Goal: Obtain resource: Download file/media

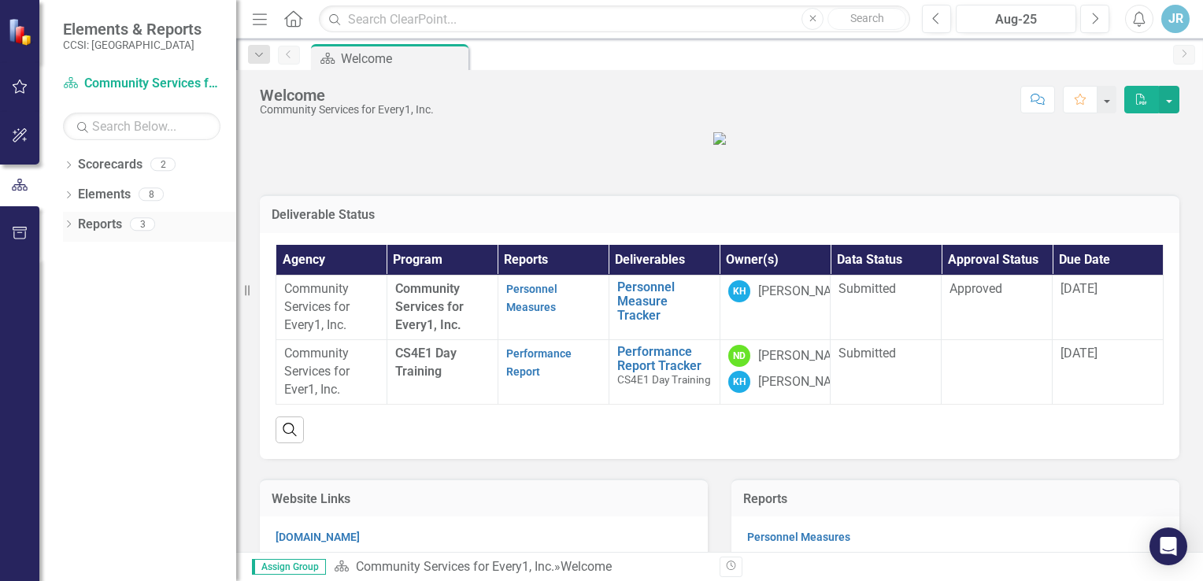
click at [116, 221] on link "Reports" at bounding box center [100, 225] width 44 height 18
click at [63, 221] on icon "Dropdown" at bounding box center [68, 225] width 11 height 9
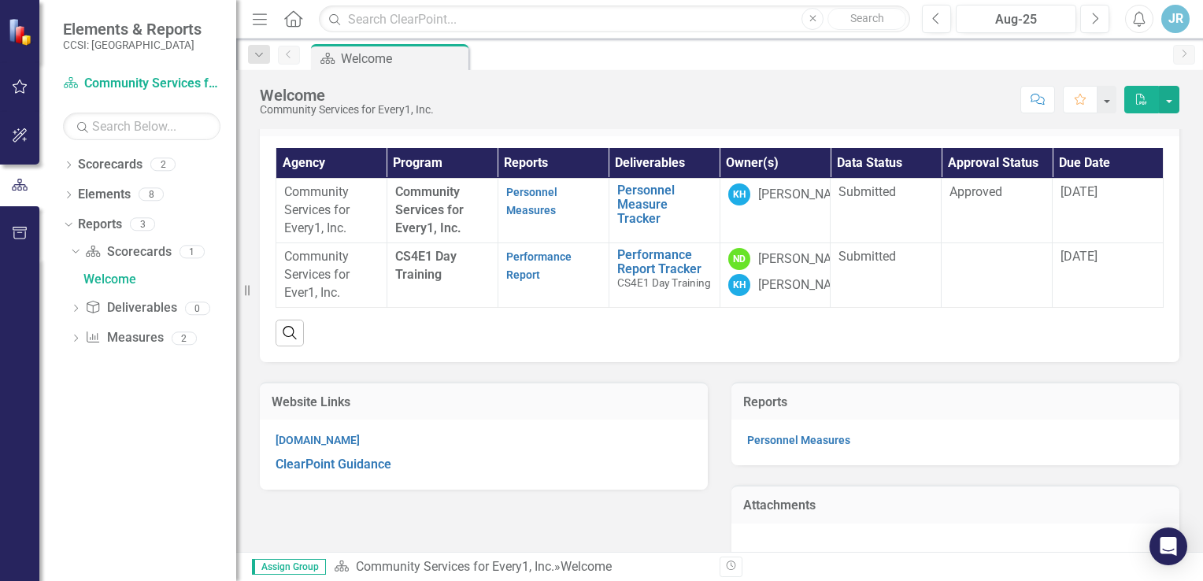
scroll to position [95, 0]
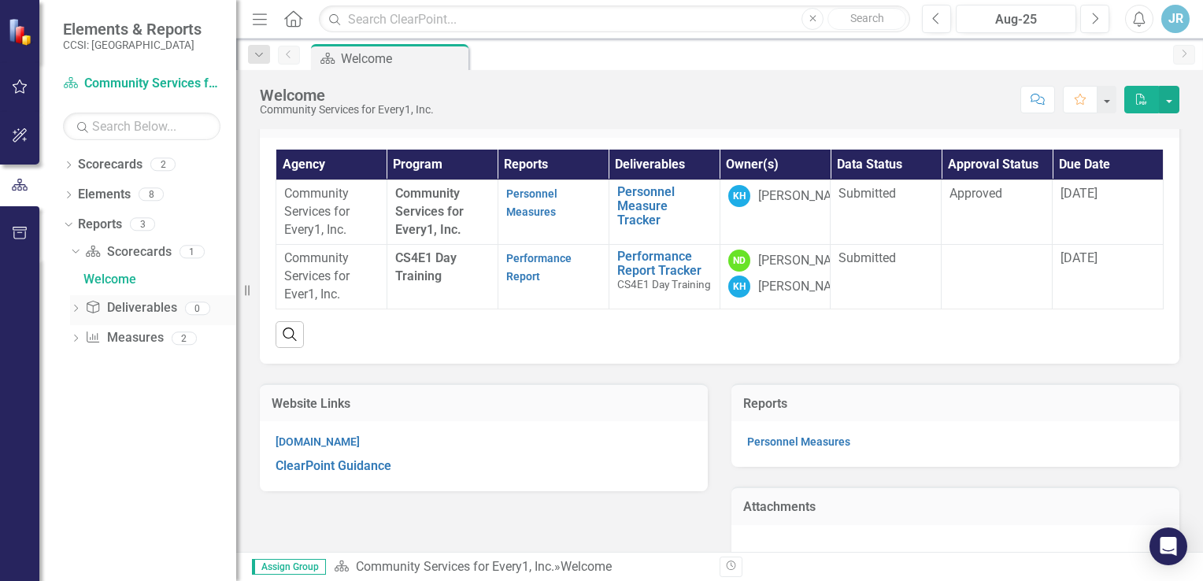
click at [73, 309] on icon "Dropdown" at bounding box center [75, 309] width 11 height 9
click at [76, 284] on icon "Dropdown" at bounding box center [73, 281] width 9 height 11
click at [71, 228] on div "Dropdown" at bounding box center [65, 223] width 13 height 11
click at [71, 228] on icon "Dropdown" at bounding box center [68, 225] width 11 height 9
click at [136, 288] on link "Deliverable Deliverables" at bounding box center [130, 281] width 91 height 18
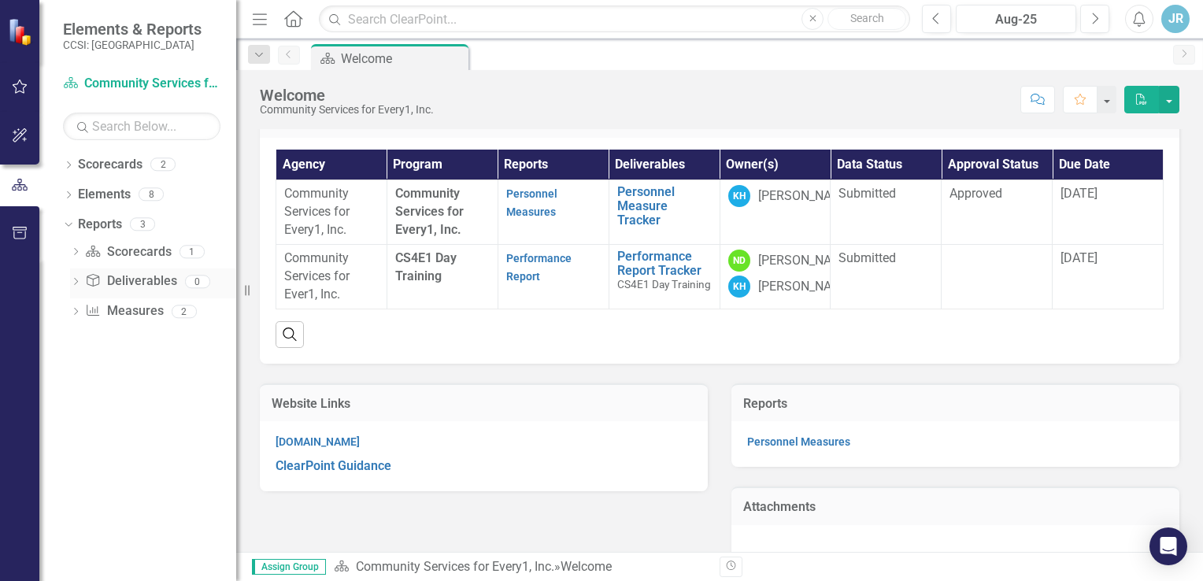
click at [77, 281] on icon at bounding box center [76, 281] width 4 height 7
click at [77, 281] on icon at bounding box center [75, 281] width 7 height 4
click at [69, 165] on icon "Dropdown" at bounding box center [68, 166] width 11 height 9
click at [160, 195] on link "Community Services for Every1, Inc." at bounding box center [162, 195] width 150 height 18
click at [161, 191] on link "Community Services for Every1, Inc." at bounding box center [162, 195] width 150 height 18
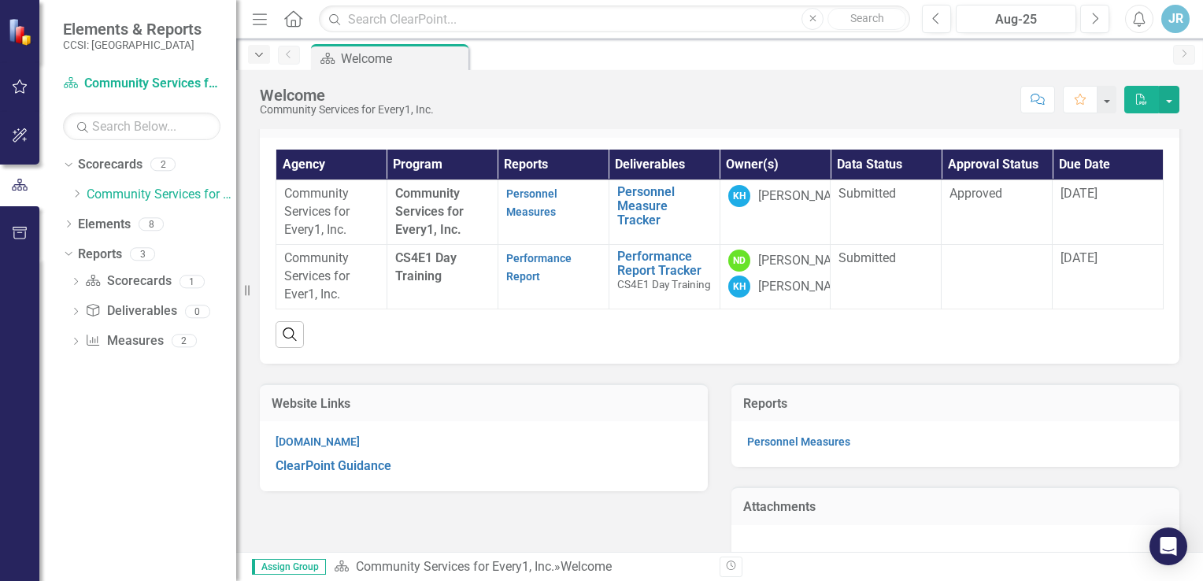
click at [261, 51] on icon "Dropdown" at bounding box center [259, 55] width 14 height 11
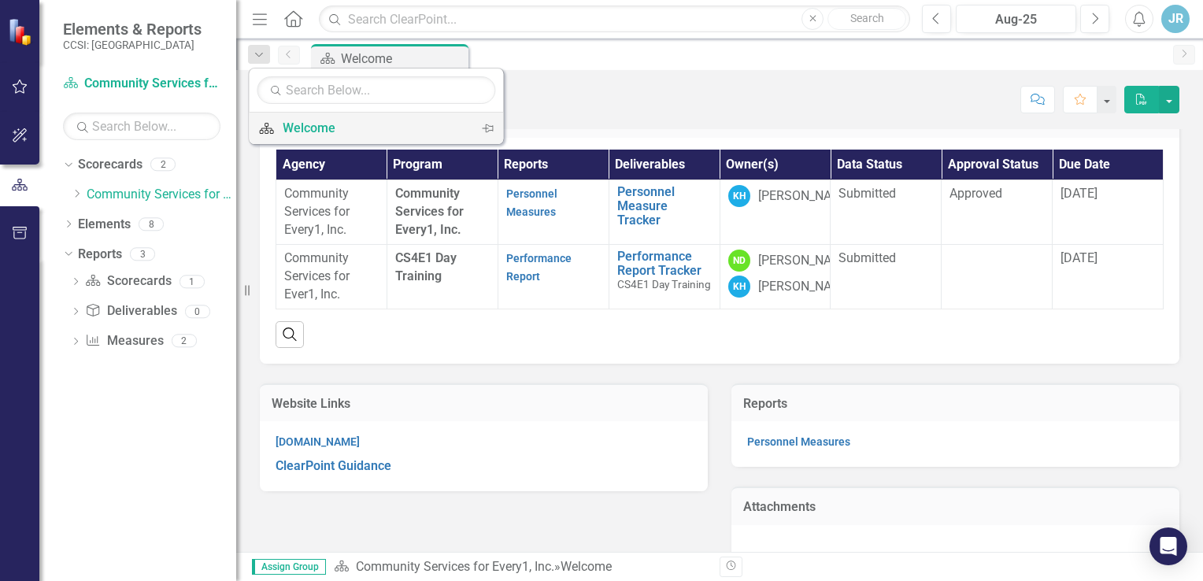
click at [305, 135] on div "Welcome" at bounding box center [373, 128] width 181 height 20
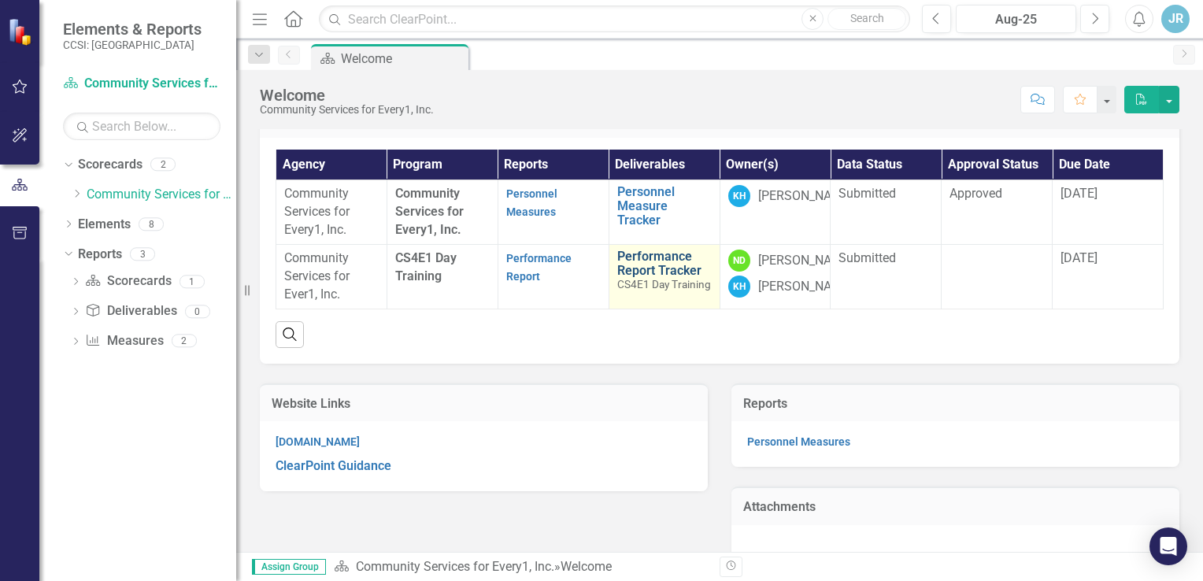
click at [642, 277] on link "Performance Report Tracker" at bounding box center [664, 264] width 94 height 28
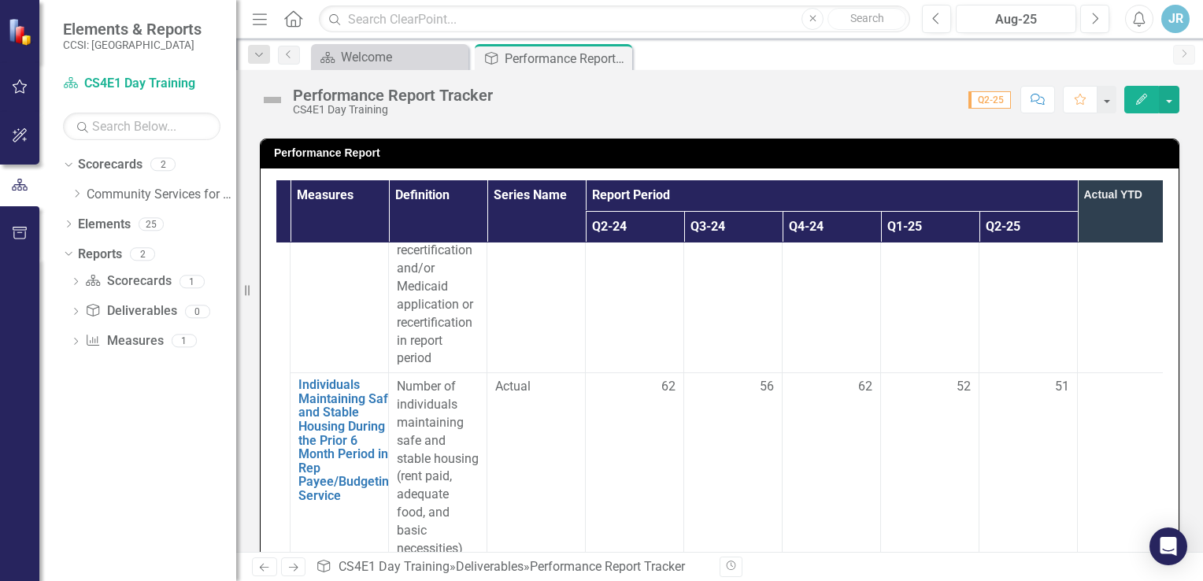
scroll to position [3798, 85]
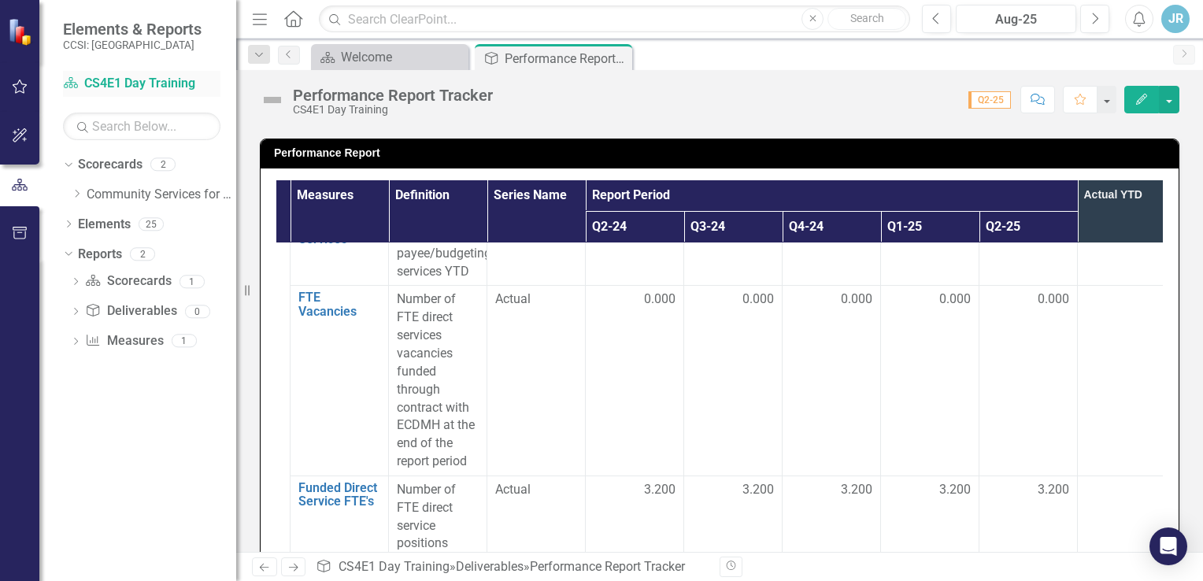
click at [111, 76] on link "Scorecard CS4E1 Day Training" at bounding box center [141, 84] width 157 height 18
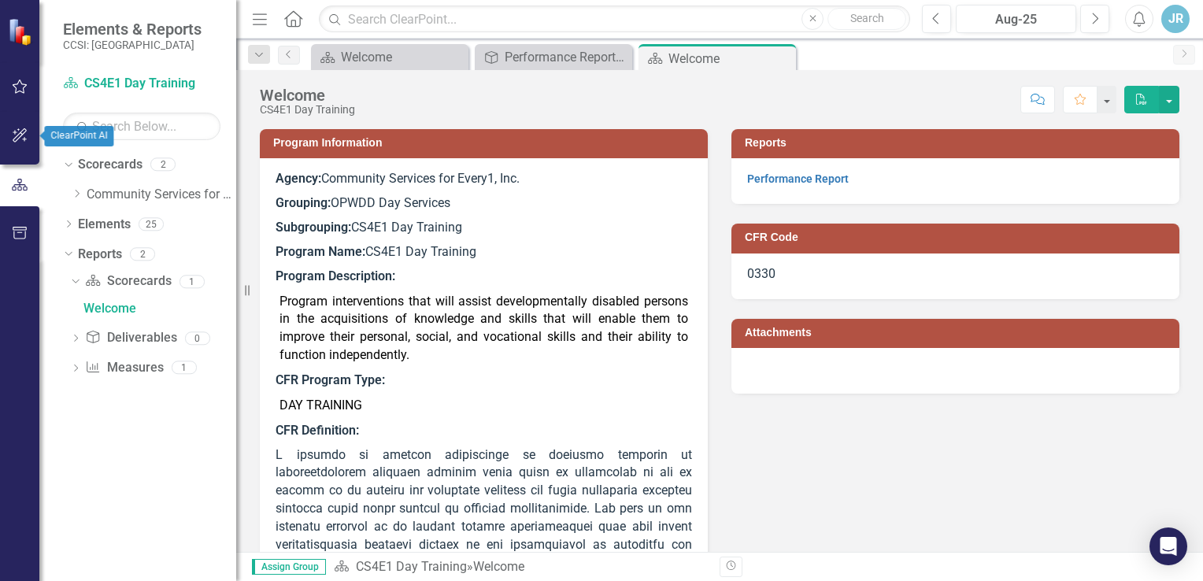
click at [24, 135] on icon "button" at bounding box center [20, 135] width 17 height 13
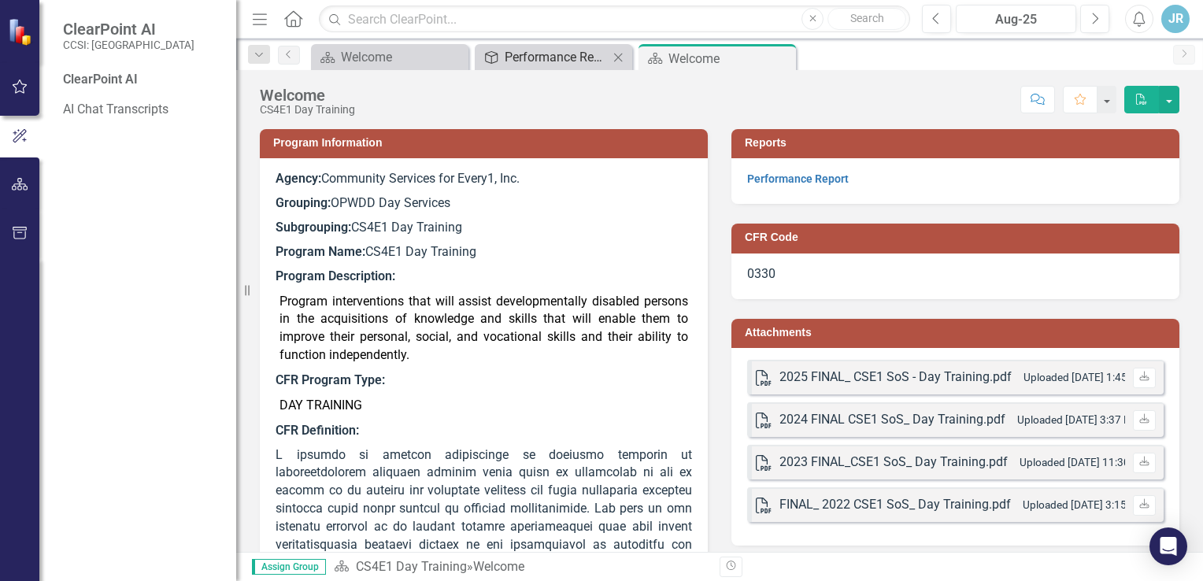
click at [548, 52] on div "Performance Report Tracker" at bounding box center [557, 57] width 104 height 20
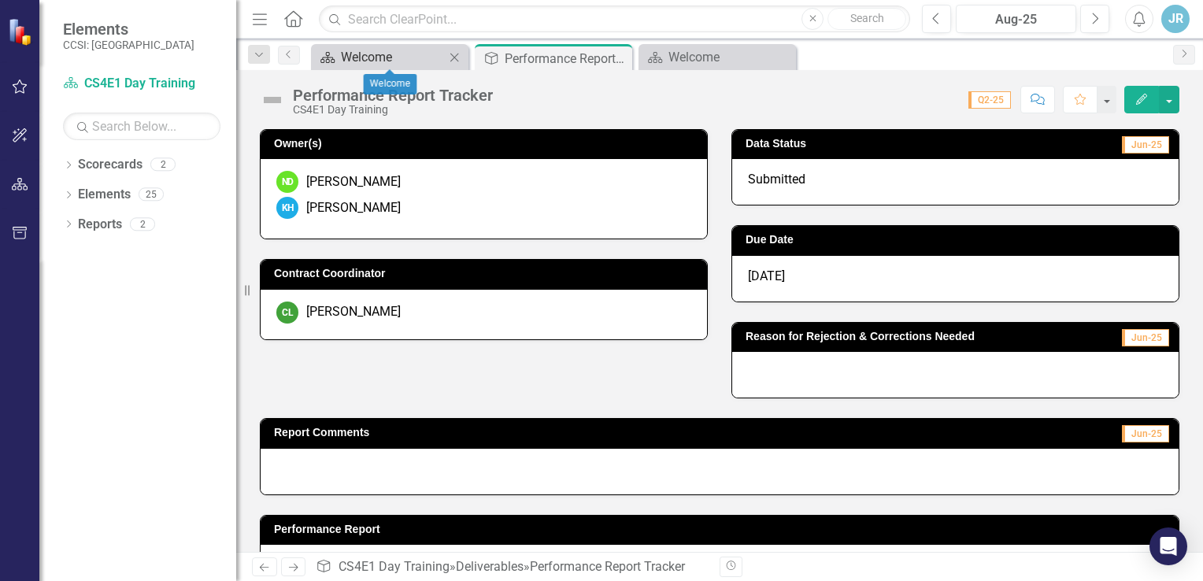
click at [404, 61] on div "Welcome" at bounding box center [393, 57] width 104 height 20
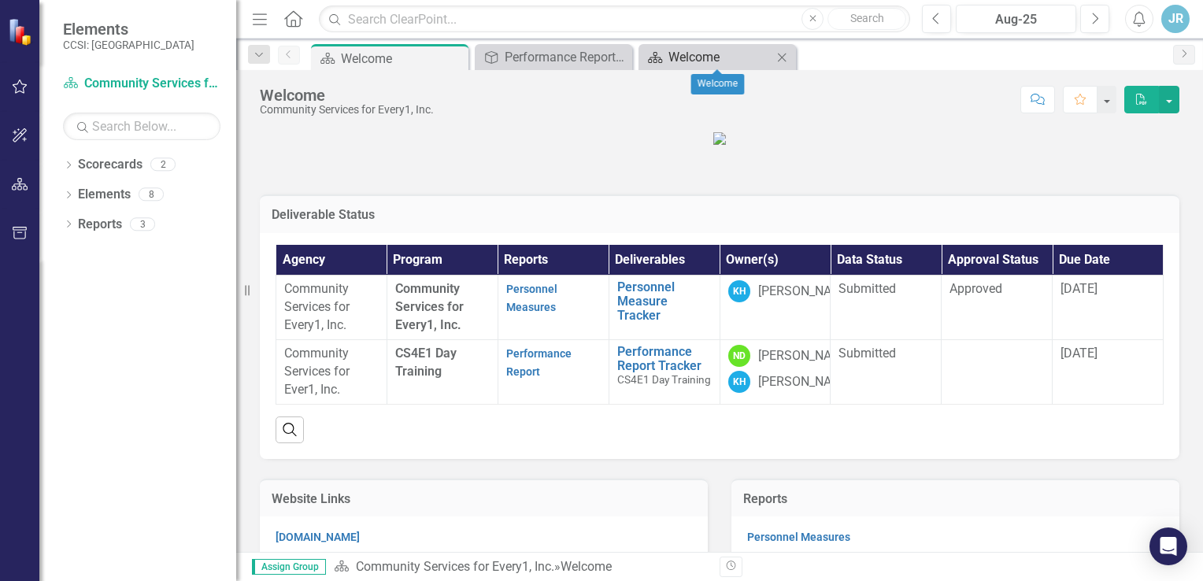
click at [660, 57] on icon "Scorecard" at bounding box center [655, 57] width 16 height 13
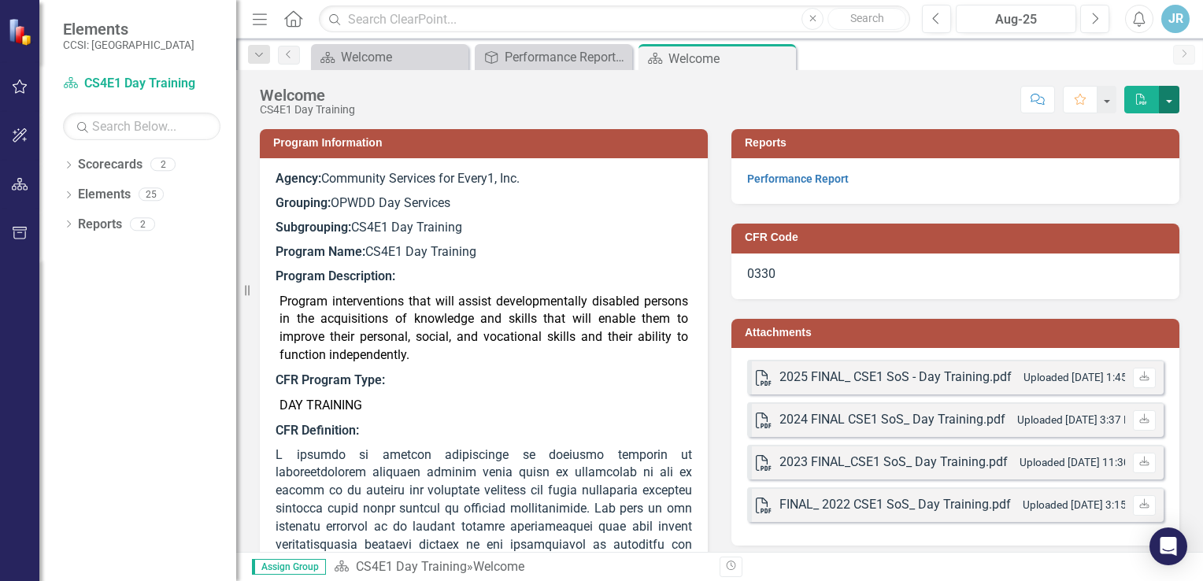
click at [1169, 102] on button "button" at bounding box center [1169, 100] width 20 height 28
click at [1168, 102] on button "button" at bounding box center [1169, 100] width 20 height 28
click at [1071, 371] on small "Uploaded [DATE] 1:45 PM" at bounding box center [1085, 377] width 123 height 13
click at [1138, 378] on icon "Download" at bounding box center [1144, 376] width 12 height 9
click at [15, 86] on icon "button" at bounding box center [20, 86] width 17 height 13
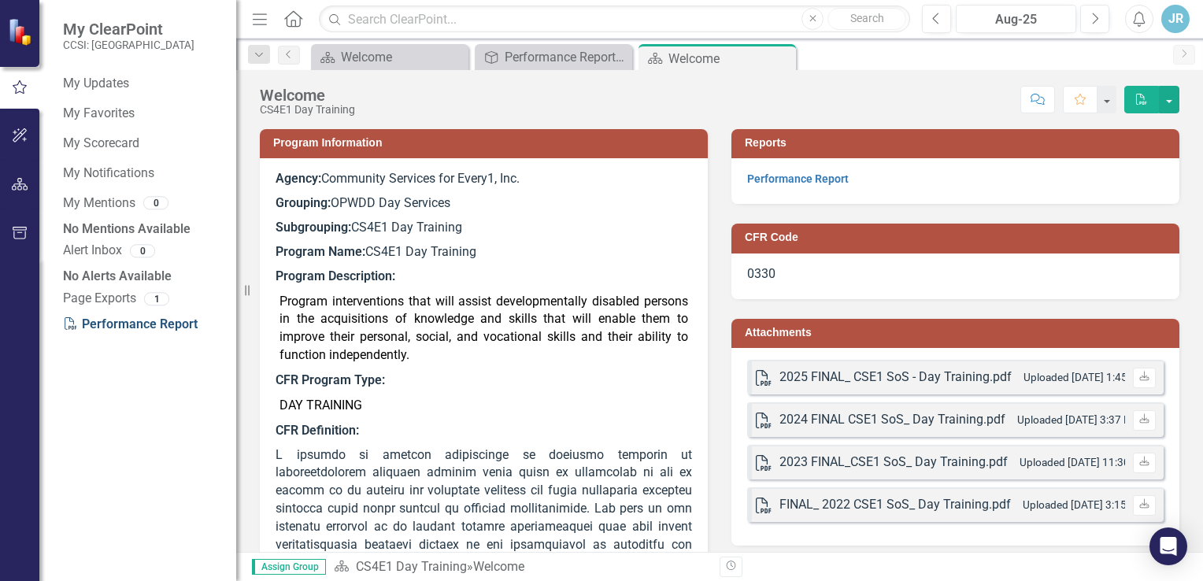
click at [120, 331] on link "PDF Performance Report" at bounding box center [130, 324] width 135 height 15
click at [366, 47] on div "Welcome" at bounding box center [393, 57] width 104 height 20
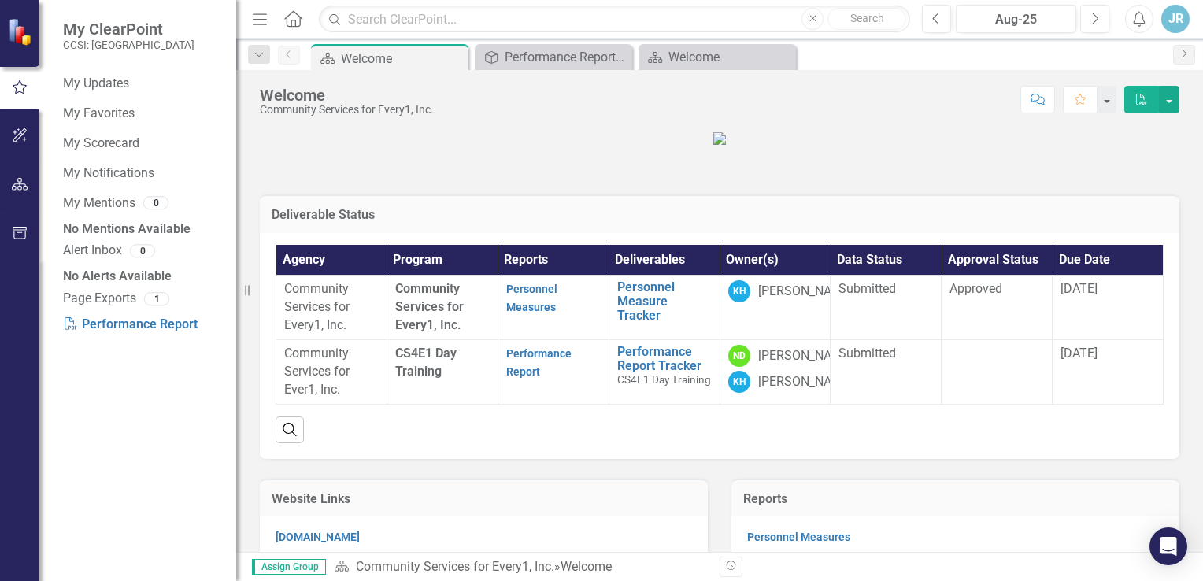
click at [519, 379] on strong "Performance Report" at bounding box center [538, 362] width 65 height 33
click at [517, 378] on link "Performance Report" at bounding box center [538, 362] width 65 height 31
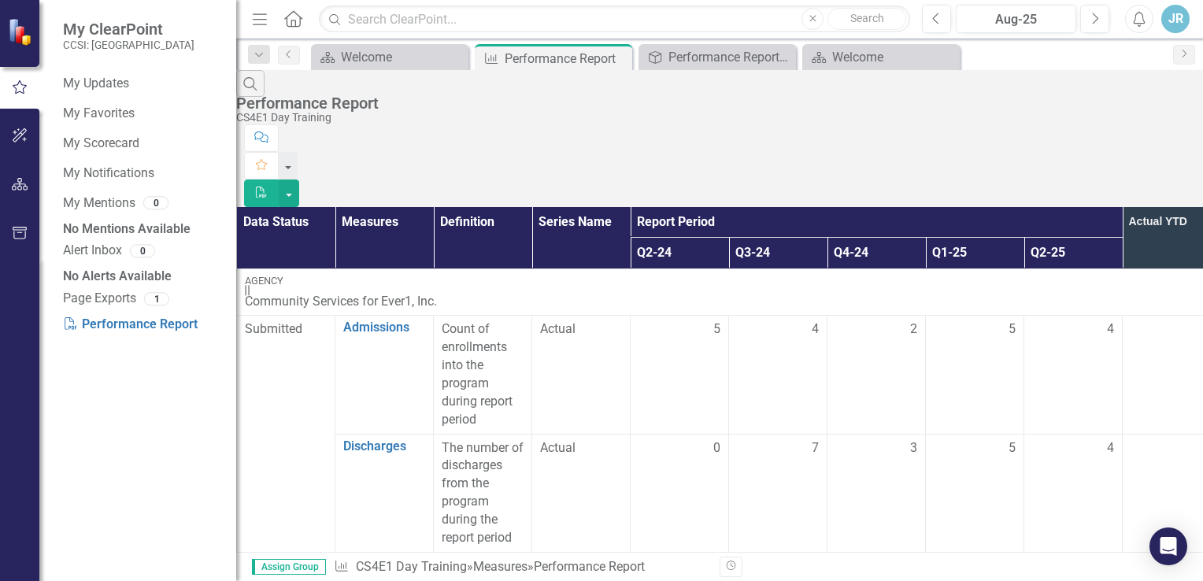
scroll to position [0, 76]
click at [633, 238] on th "Q2-24" at bounding box center [680, 253] width 98 height 31
click at [665, 238] on th "Q2-24 Sort Ascending" at bounding box center [680, 253] width 98 height 31
click at [299, 180] on button "button" at bounding box center [289, 194] width 20 height 28
click at [1145, 160] on link "Excel Export to Excel" at bounding box center [1116, 157] width 124 height 29
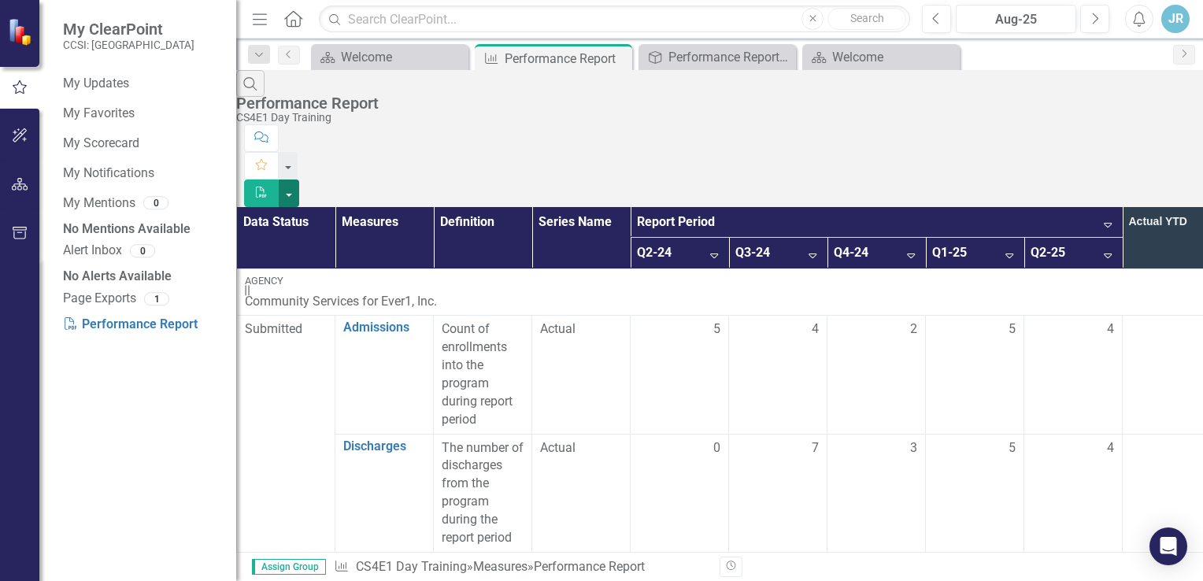
click at [299, 180] on button "button" at bounding box center [289, 194] width 20 height 28
click at [1119, 128] on link "PDF Export to PDF" at bounding box center [1116, 127] width 124 height 29
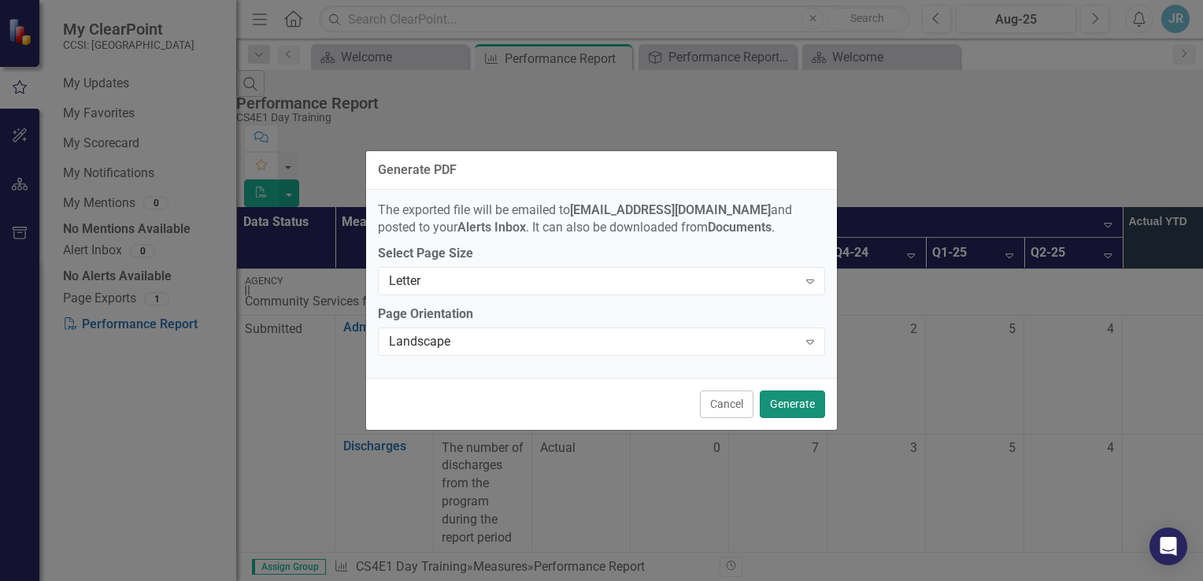
click at [777, 411] on button "Generate" at bounding box center [792, 405] width 65 height 28
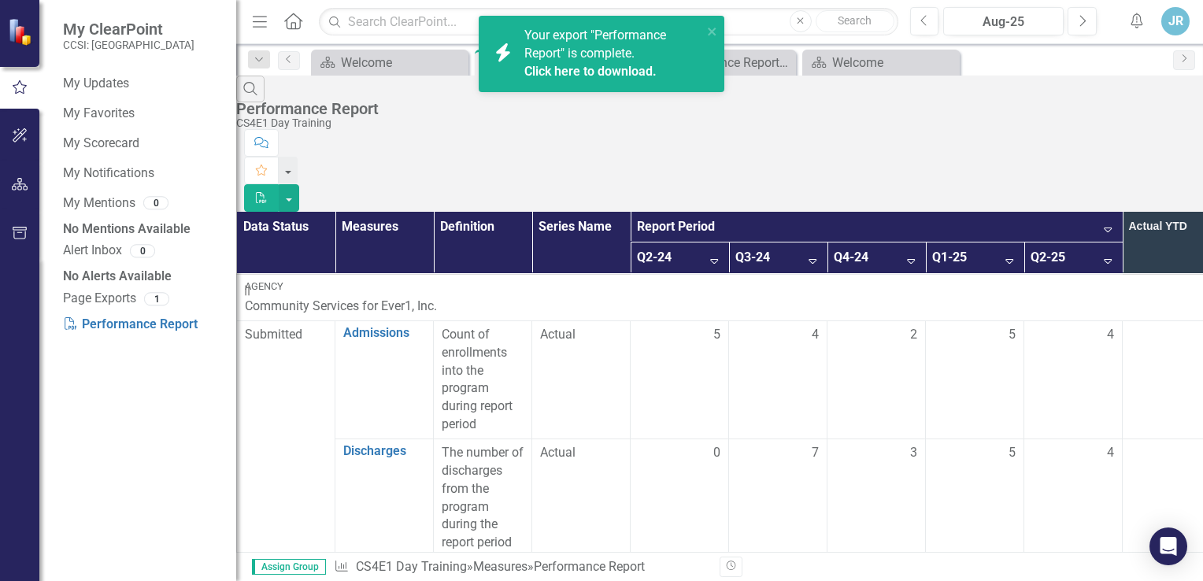
click at [578, 61] on div "Your export "Performance Report" is complete. Click here to download." at bounding box center [613, 54] width 178 height 54
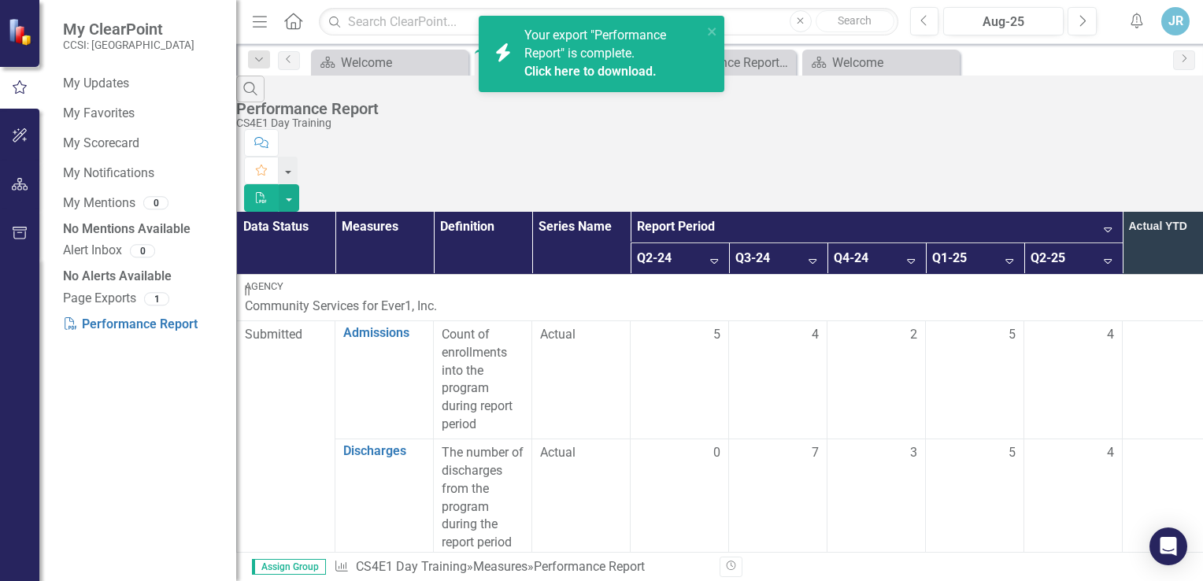
click at [619, 39] on span "Your export "Performance Report" is complete. Click here to download." at bounding box center [611, 55] width 174 height 54
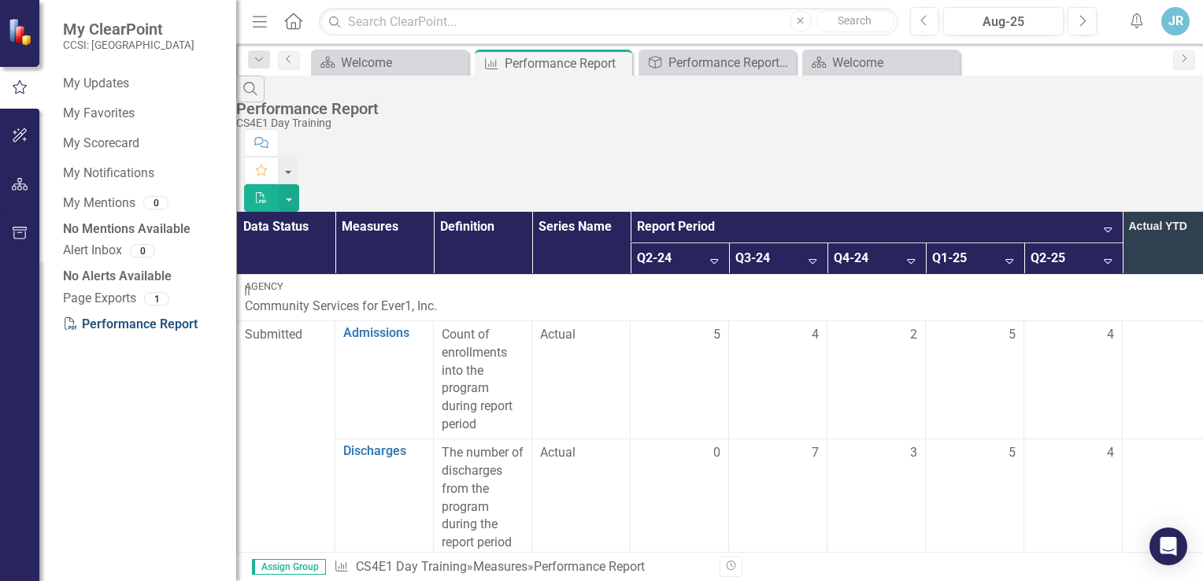
click at [133, 331] on link "PDF Performance Report" at bounding box center [130, 324] width 135 height 15
click at [735, 105] on div "Search Performance Report CS4E1 Day Training" at bounding box center [719, 103] width 967 height 54
click at [22, 176] on button "button" at bounding box center [19, 184] width 35 height 33
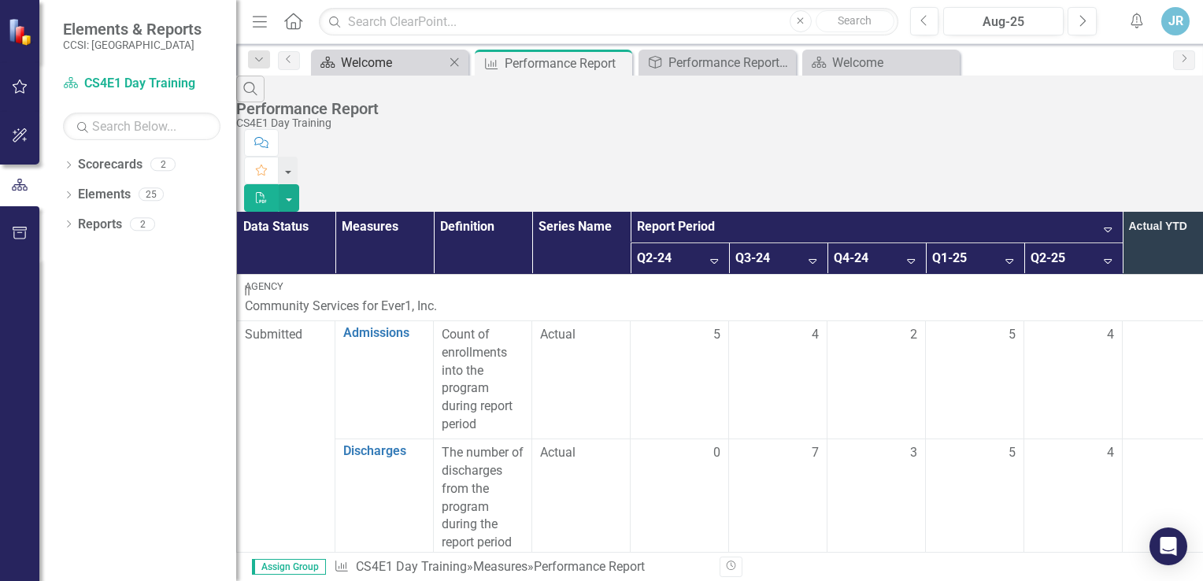
click at [374, 53] on div "Welcome" at bounding box center [393, 63] width 104 height 20
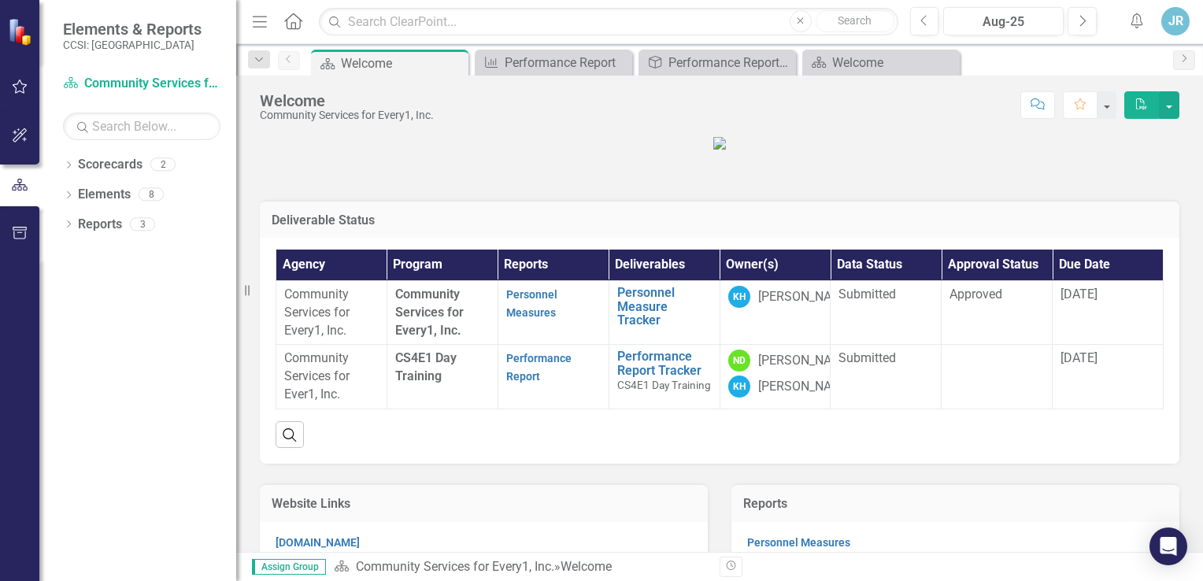
click at [250, 288] on icon "Resize" at bounding box center [250, 290] width 16 height 13
click at [250, 295] on icon "Resize" at bounding box center [250, 290] width 16 height 13
click at [245, 295] on icon "Resize" at bounding box center [250, 290] width 16 height 13
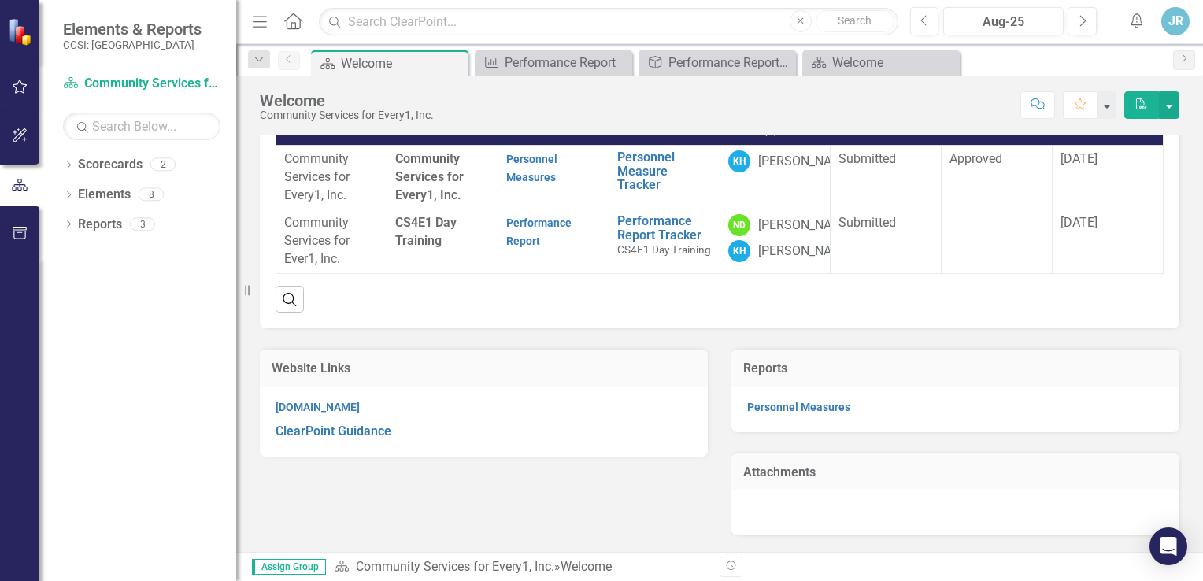
scroll to position [215, 0]
click at [805, 413] on link "Personnel Measures" at bounding box center [798, 407] width 103 height 13
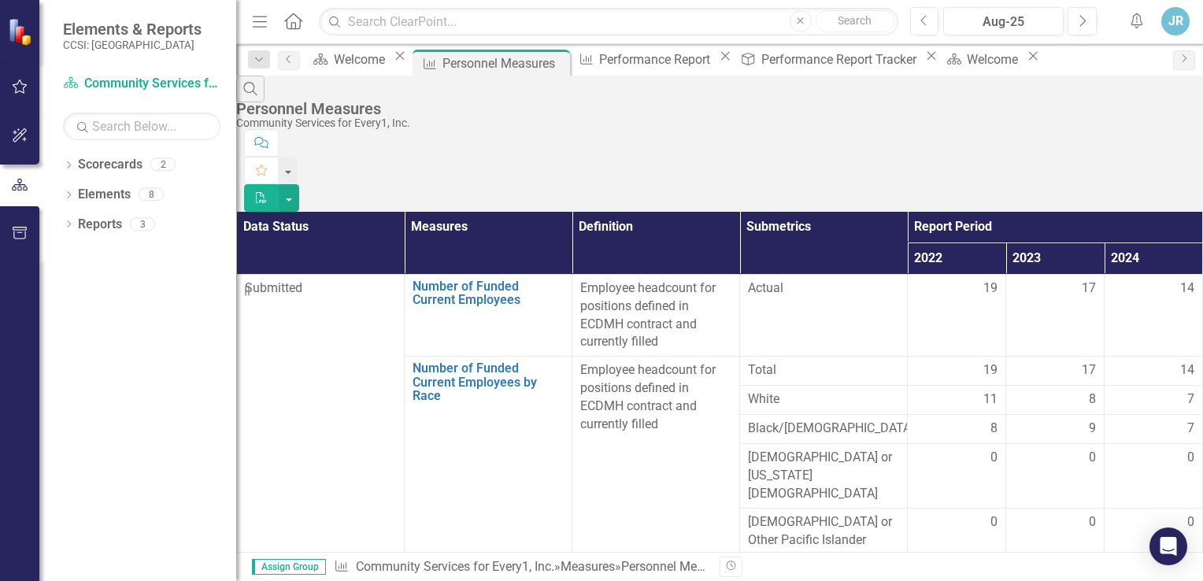
click at [347, 44] on div "Dropdown Search Scorecard Welcome Close Measure Personnel Measures Pin Measure …" at bounding box center [719, 59] width 967 height 31
click at [354, 55] on div "Welcome" at bounding box center [362, 60] width 56 height 20
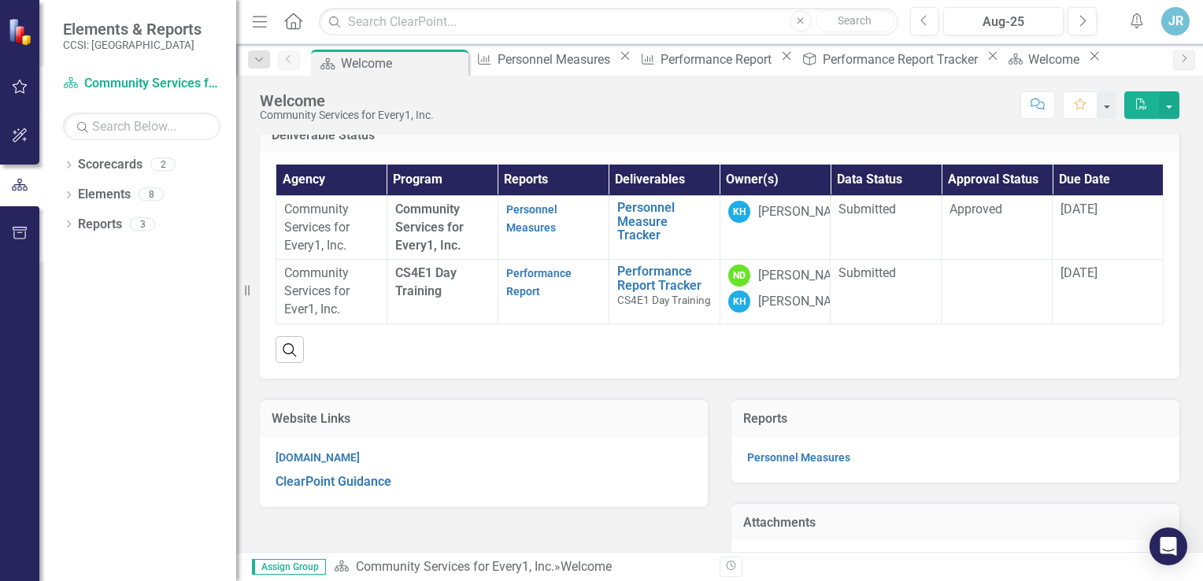
scroll to position [80, 0]
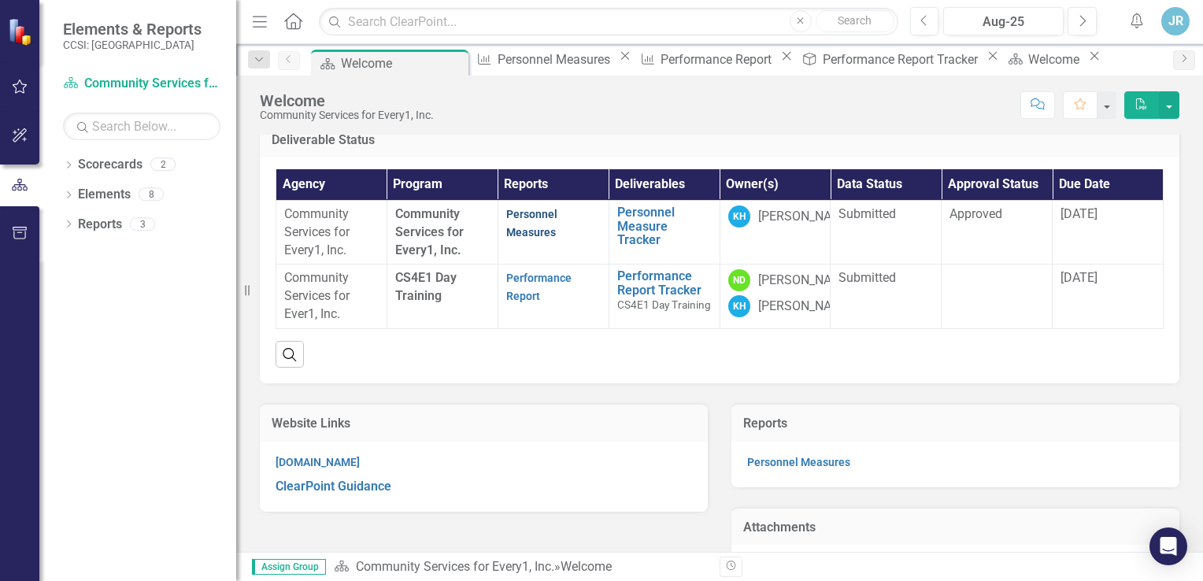
click at [513, 239] on link "Personnel Measures" at bounding box center [531, 223] width 51 height 31
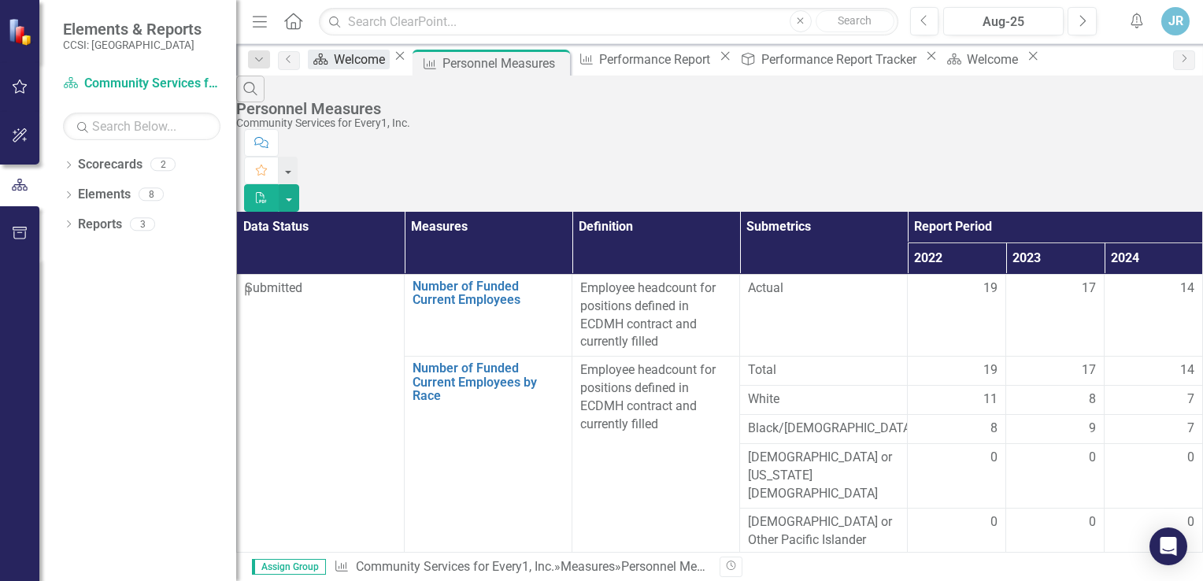
click at [372, 61] on div "Welcome" at bounding box center [362, 60] width 56 height 20
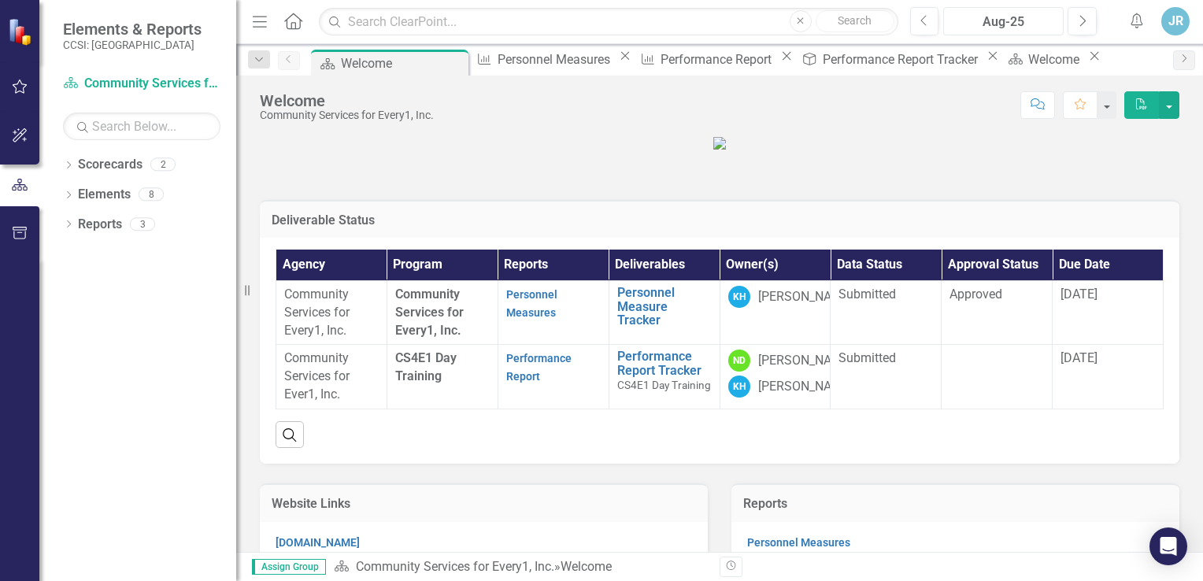
click at [995, 27] on div "Aug-25" at bounding box center [1003, 22] width 109 height 19
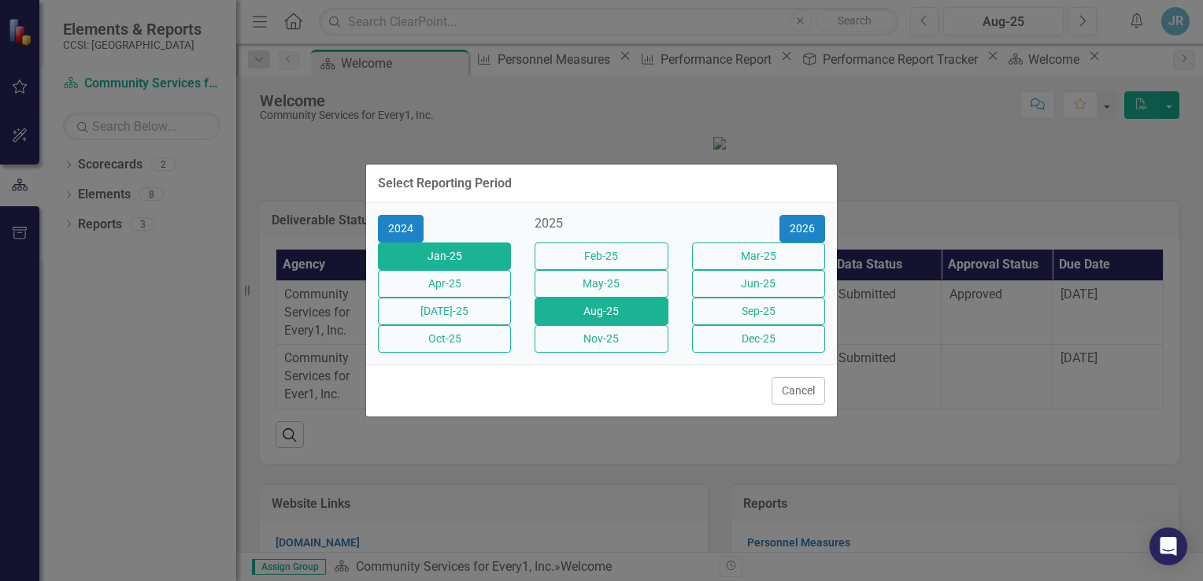
click at [429, 250] on button "Jan-25" at bounding box center [444, 256] width 133 height 28
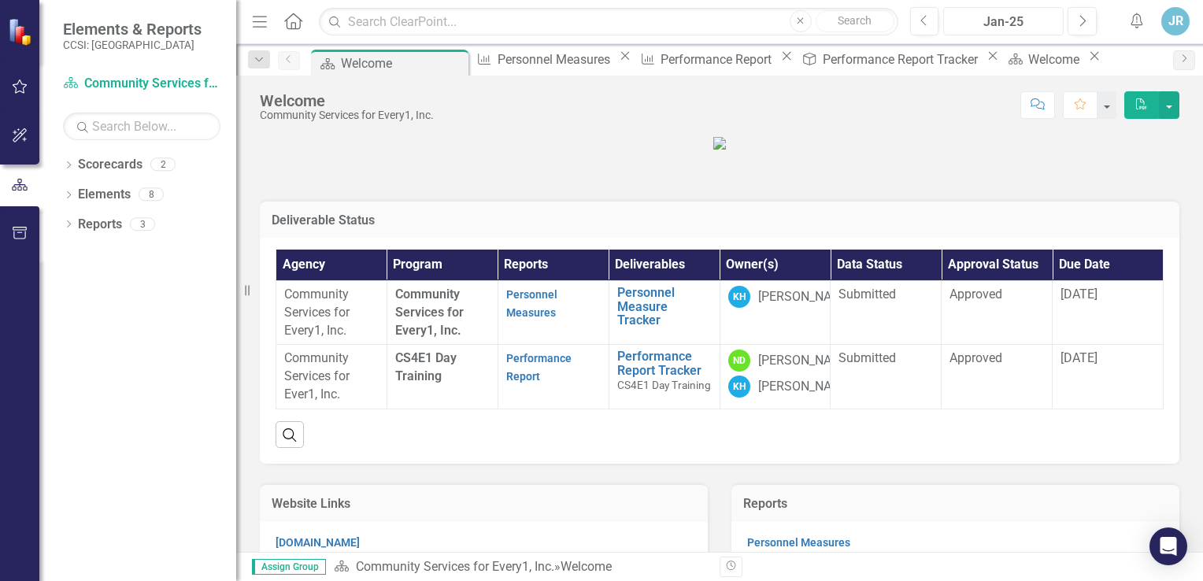
click at [981, 13] on div "Jan-25" at bounding box center [1003, 22] width 109 height 19
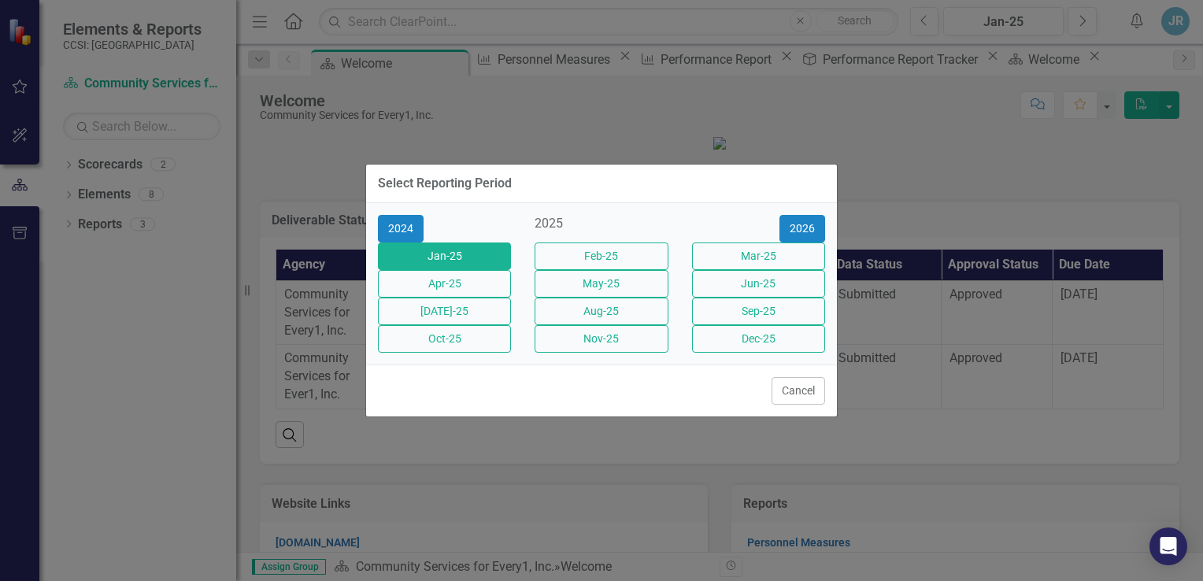
click at [879, 120] on div "Select Reporting Period 2024 2025 [DATE]-25 Feb-25 Mar-25 Apr-25 May-25 Jun-25 …" at bounding box center [601, 290] width 1203 height 581
click at [780, 405] on button "Cancel" at bounding box center [799, 391] width 54 height 28
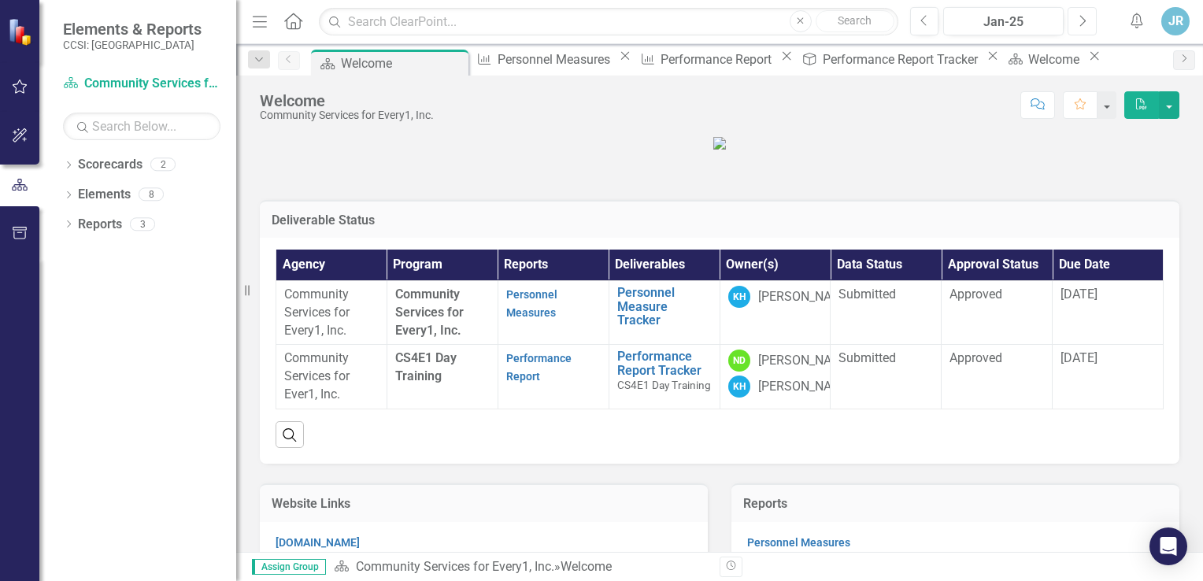
click at [1090, 11] on button "Next" at bounding box center [1082, 21] width 29 height 28
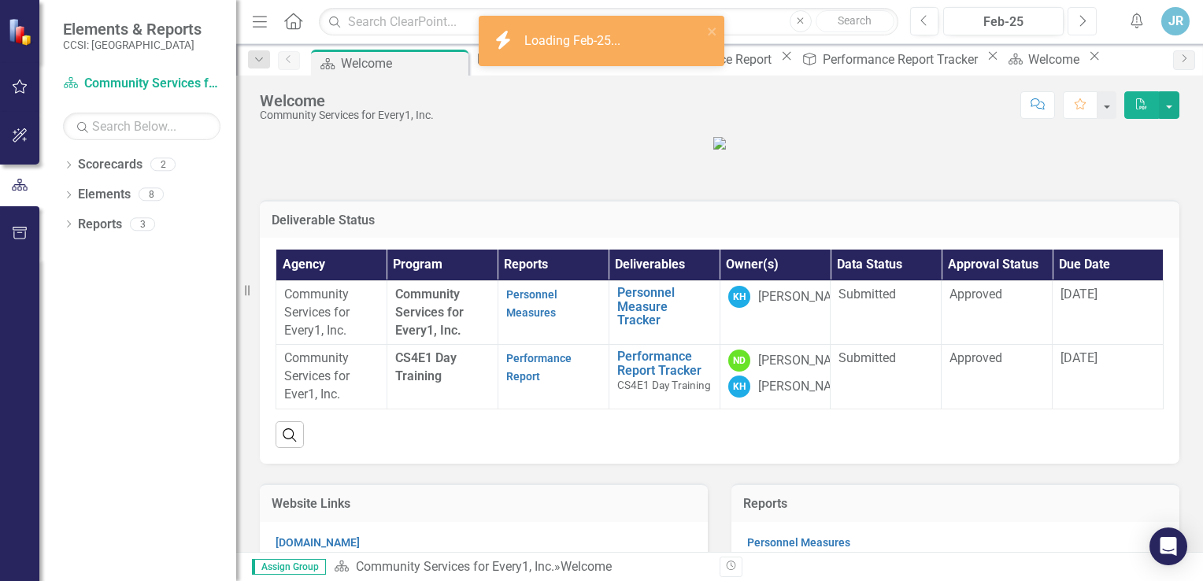
click at [1090, 11] on button "Next" at bounding box center [1082, 21] width 29 height 28
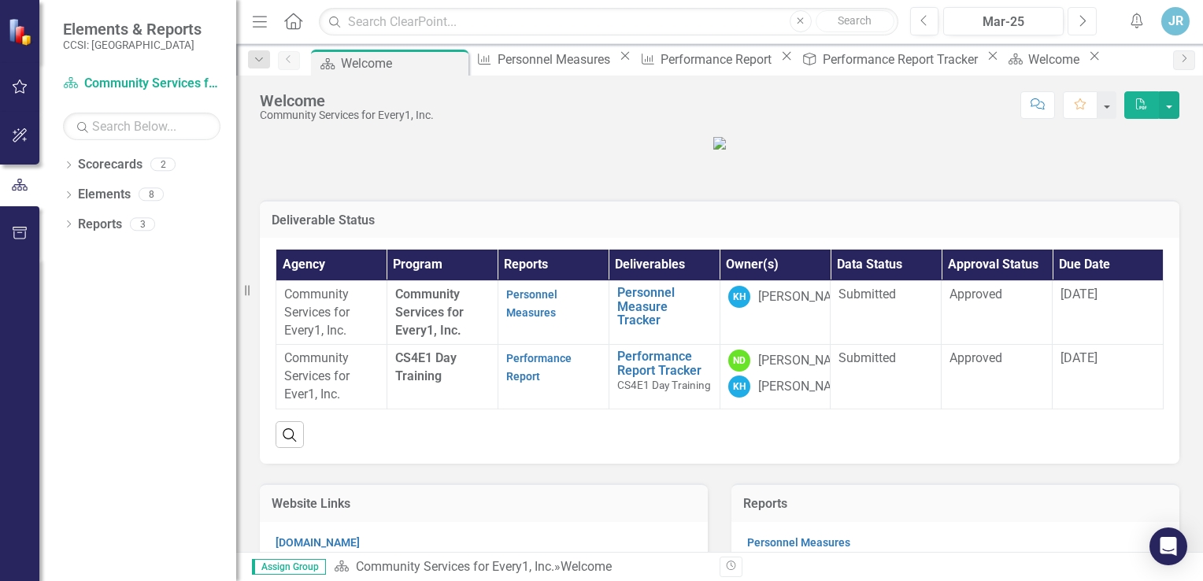
click at [1090, 11] on button "Next" at bounding box center [1082, 21] width 29 height 28
click at [1027, 15] on div "Apr-25" at bounding box center [1003, 22] width 109 height 19
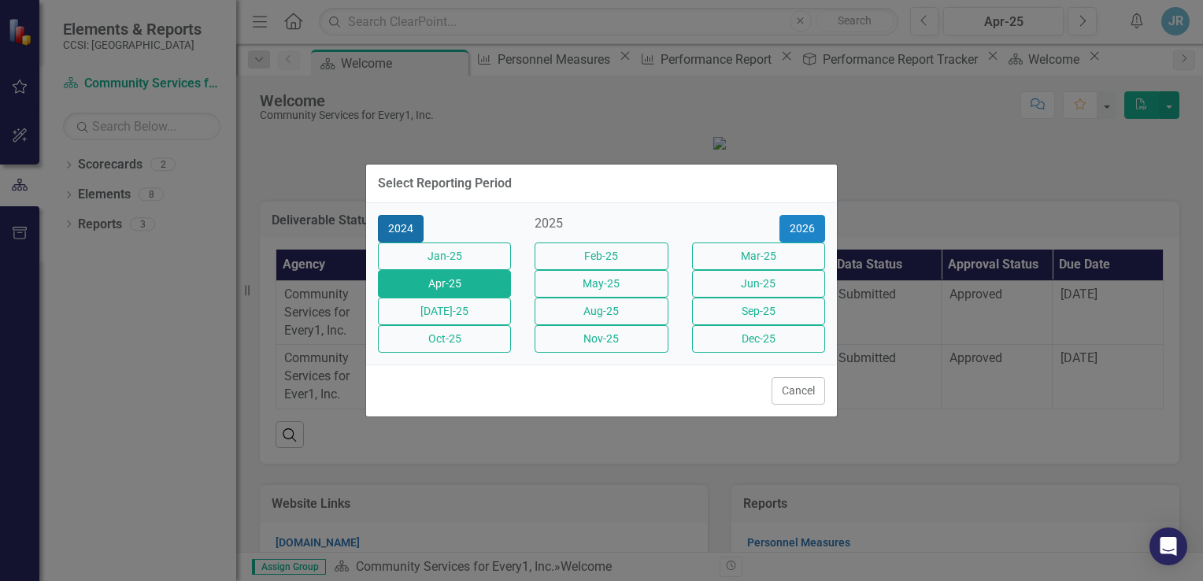
click at [406, 215] on button "2024" at bounding box center [401, 229] width 46 height 28
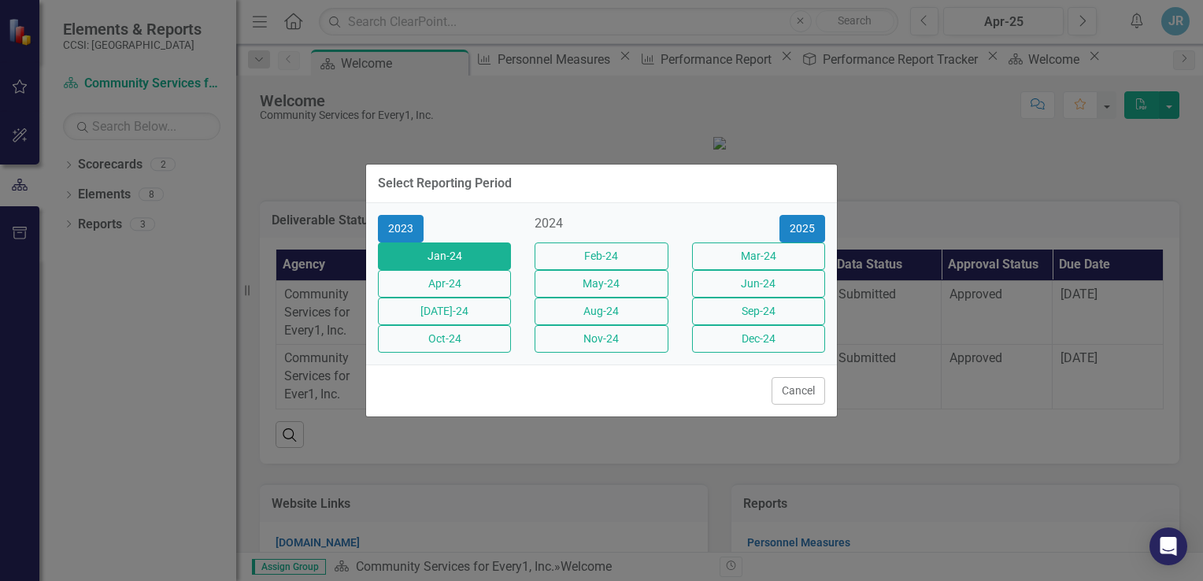
click at [493, 242] on button "Jan-24" at bounding box center [444, 256] width 133 height 28
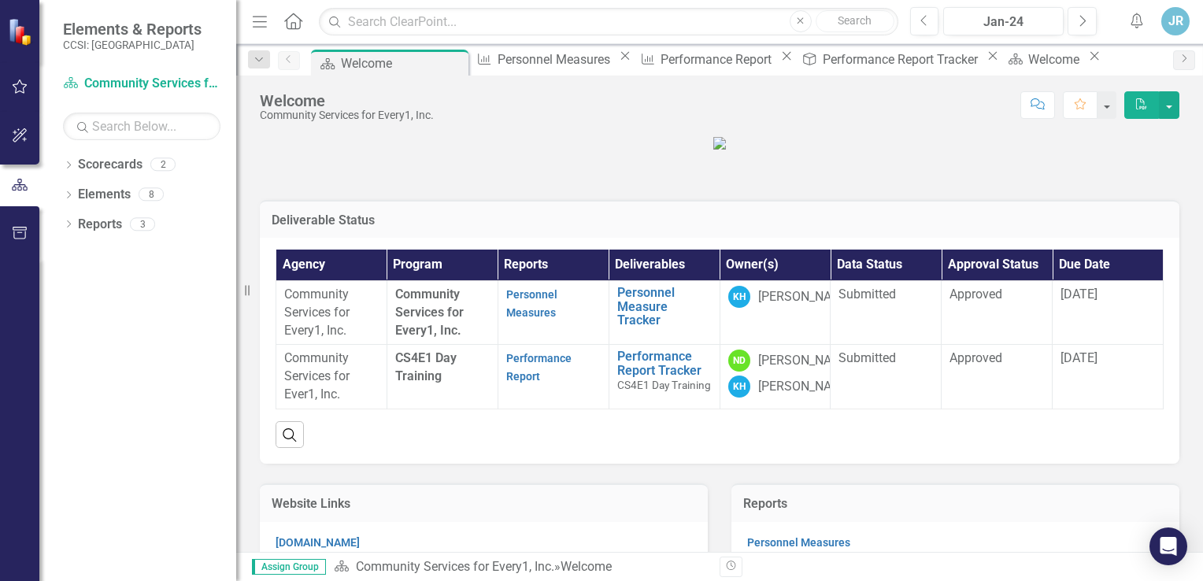
click at [649, 44] on div "Dropdown Search Scorecard Welcome Pin Measure Personnel Measures Close Measure …" at bounding box center [719, 59] width 967 height 31
click at [661, 52] on div "Performance Report" at bounding box center [719, 60] width 116 height 20
click at [704, 58] on div "Performance Report" at bounding box center [719, 60] width 116 height 20
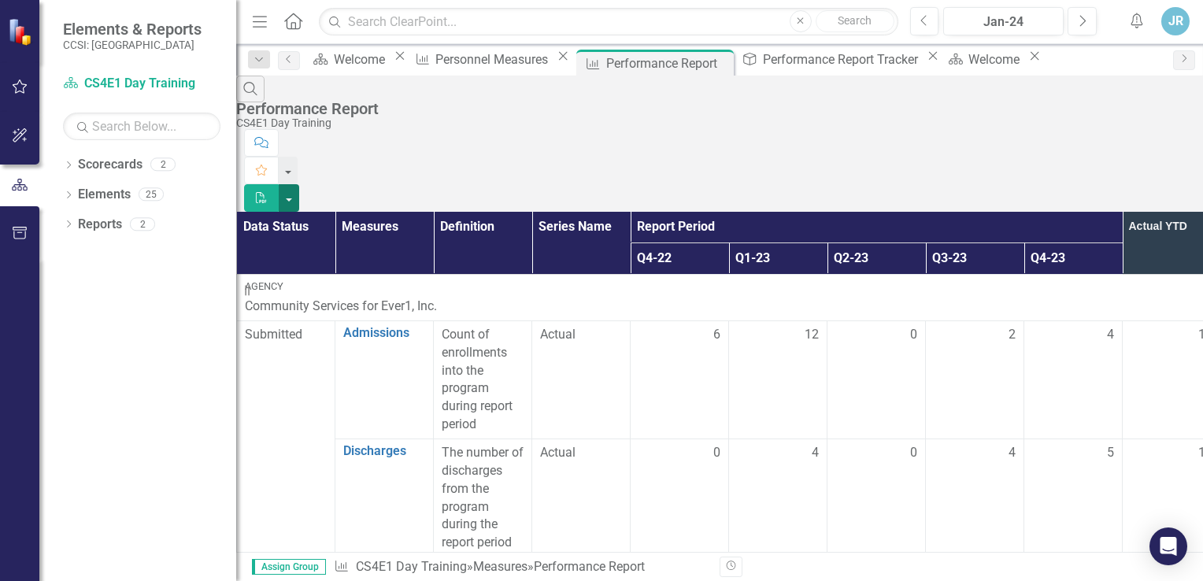
click at [299, 184] on button "button" at bounding box center [289, 198] width 20 height 28
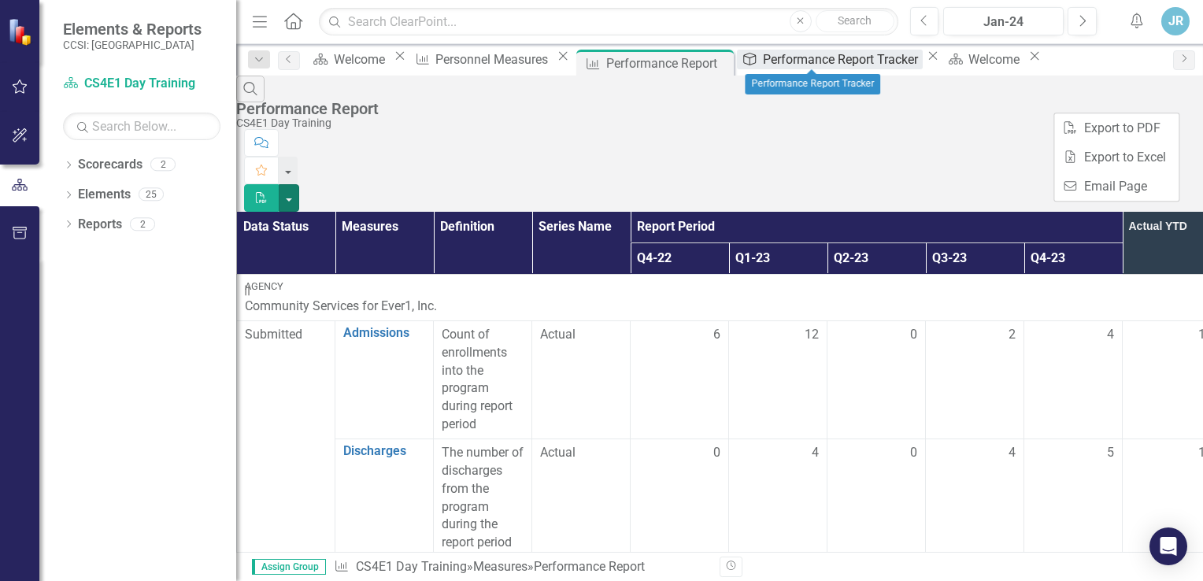
click at [835, 50] on div "Performance Report Tracker" at bounding box center [843, 60] width 160 height 20
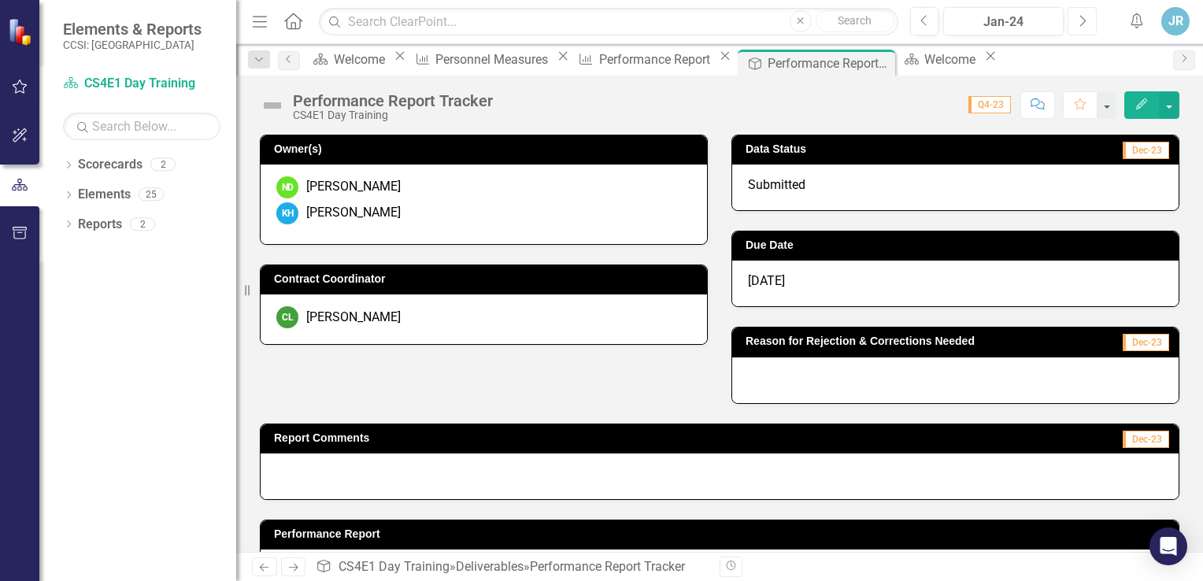
click at [1087, 14] on icon "Next" at bounding box center [1082, 21] width 9 height 14
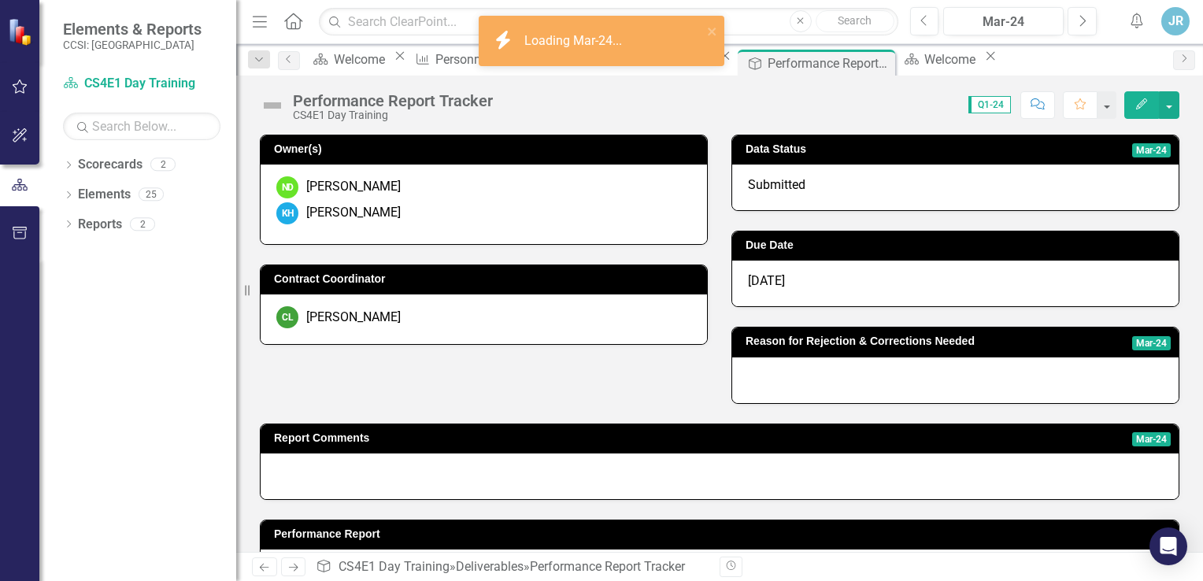
click at [1132, 144] on span "Mar-24" at bounding box center [1151, 150] width 39 height 14
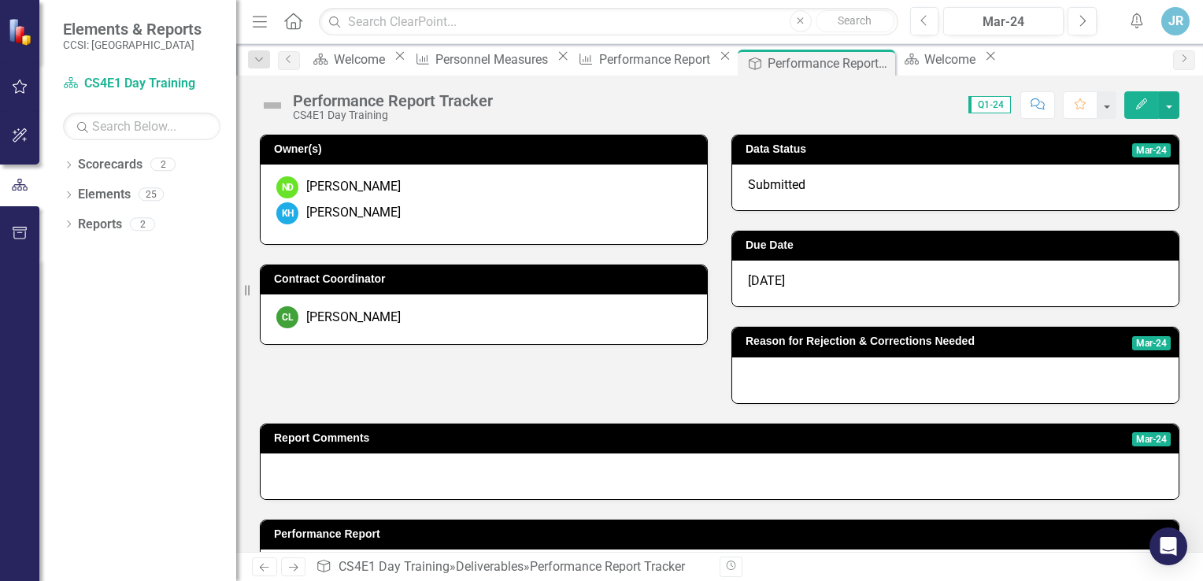
click at [1134, 146] on span "Mar-24" at bounding box center [1151, 150] width 39 height 14
click at [1136, 154] on td "Mar-24" at bounding box center [1088, 151] width 165 height 24
click at [1132, 152] on span "Mar-24" at bounding box center [1151, 150] width 39 height 14
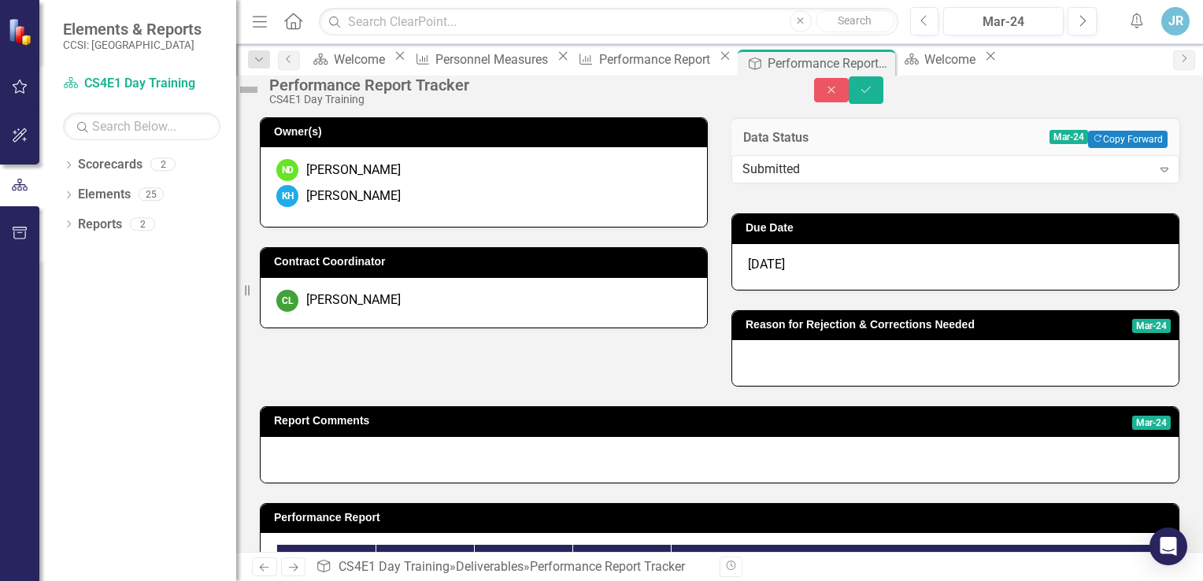
click at [986, 102] on div "Close Save" at bounding box center [1008, 90] width 389 height 28
click at [523, 61] on div "Personnel Measures" at bounding box center [493, 60] width 117 height 20
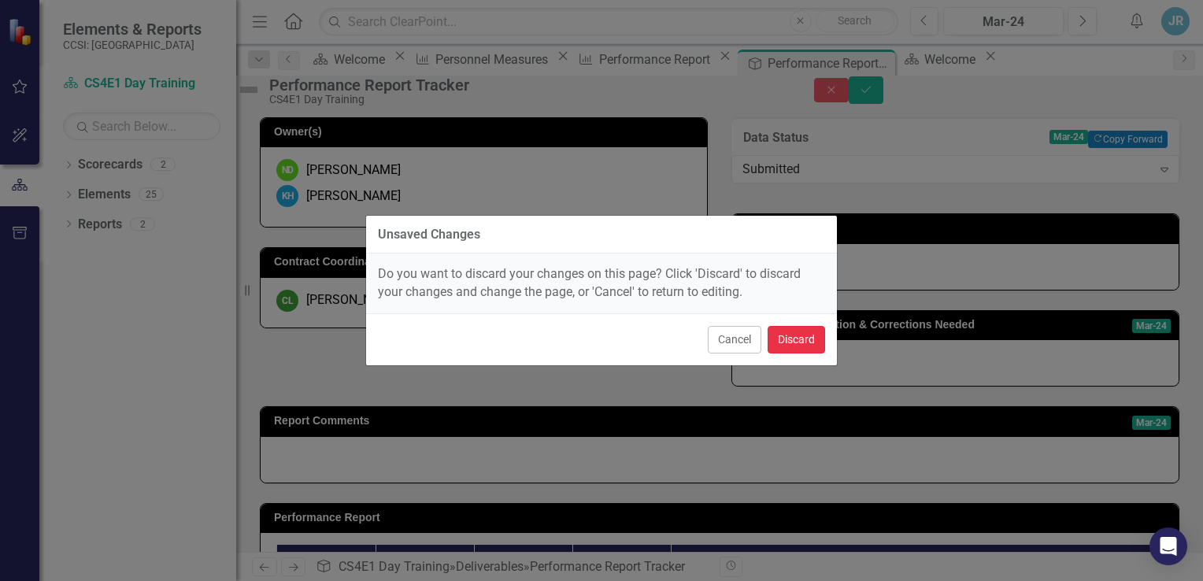
click at [793, 339] on button "Discard" at bounding box center [796, 340] width 57 height 28
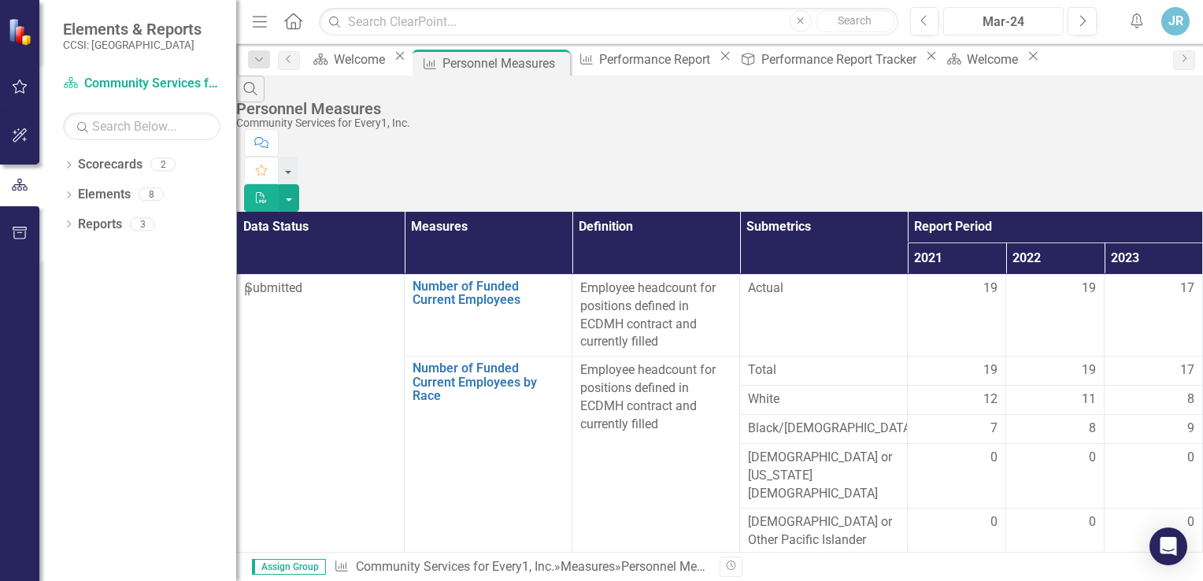
click at [1022, 22] on div "Mar-24" at bounding box center [1003, 22] width 109 height 19
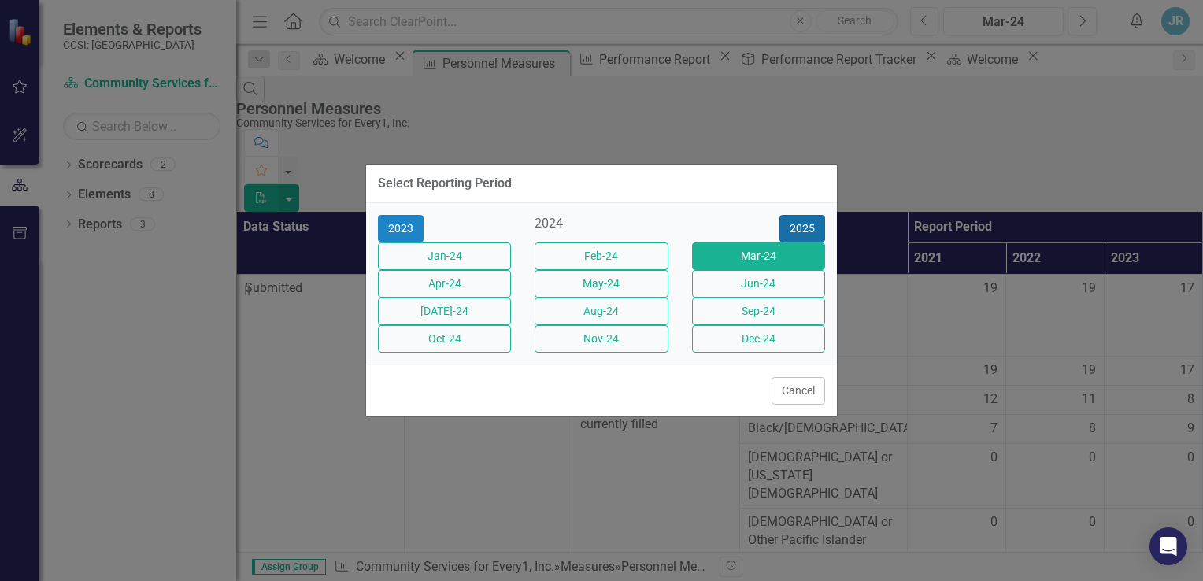
click at [801, 215] on button "2025" at bounding box center [802, 229] width 46 height 28
click at [790, 128] on div "Select Reporting Period 2024 2025 [DATE]-25 Feb-25 Mar-25 Apr-25 May-25 Jun-25 …" at bounding box center [601, 290] width 472 height 581
click at [715, 98] on div "Select Reporting Period 2024 2025 [DATE]-25 Feb-25 Mar-25 Apr-25 May-25 Jun-25 …" at bounding box center [601, 290] width 472 height 581
click at [930, 86] on div "Select Reporting Period 2024 2025 [DATE]-25 Feb-25 Mar-25 Apr-25 May-25 Jun-25 …" at bounding box center [601, 290] width 1203 height 581
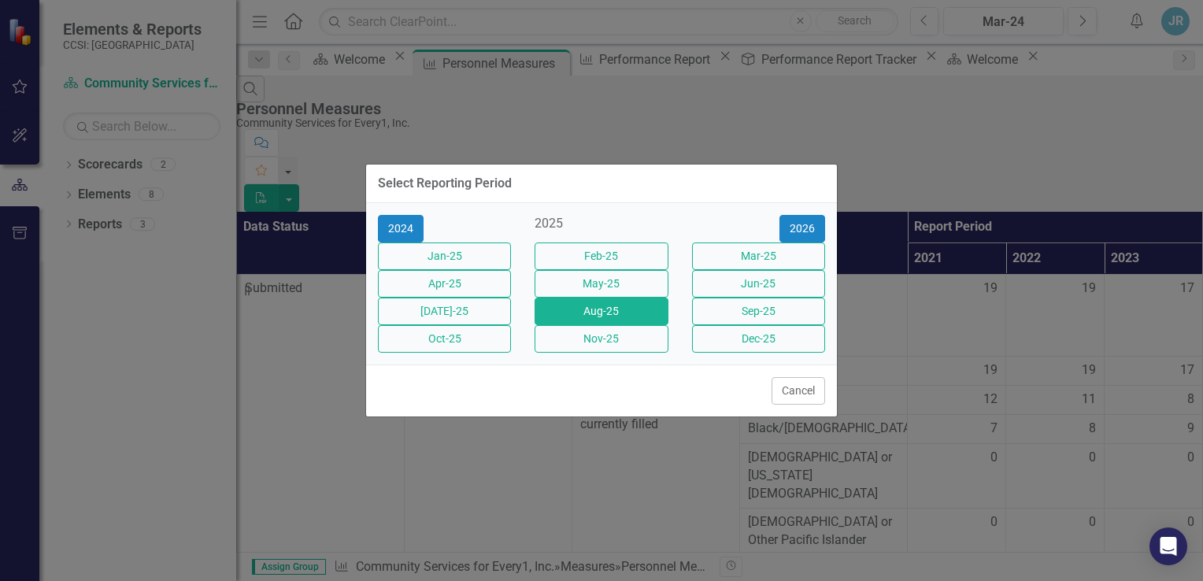
click at [648, 312] on button "Aug-25" at bounding box center [601, 312] width 133 height 28
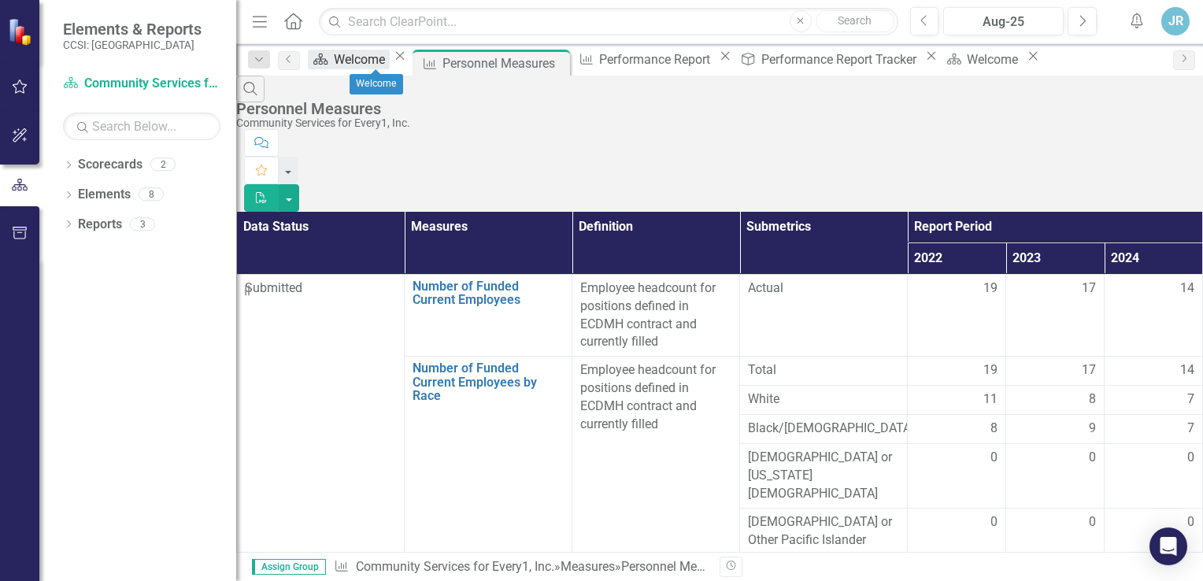
click at [390, 53] on div "Welcome" at bounding box center [362, 60] width 56 height 20
